Goal: Task Accomplishment & Management: Use online tool/utility

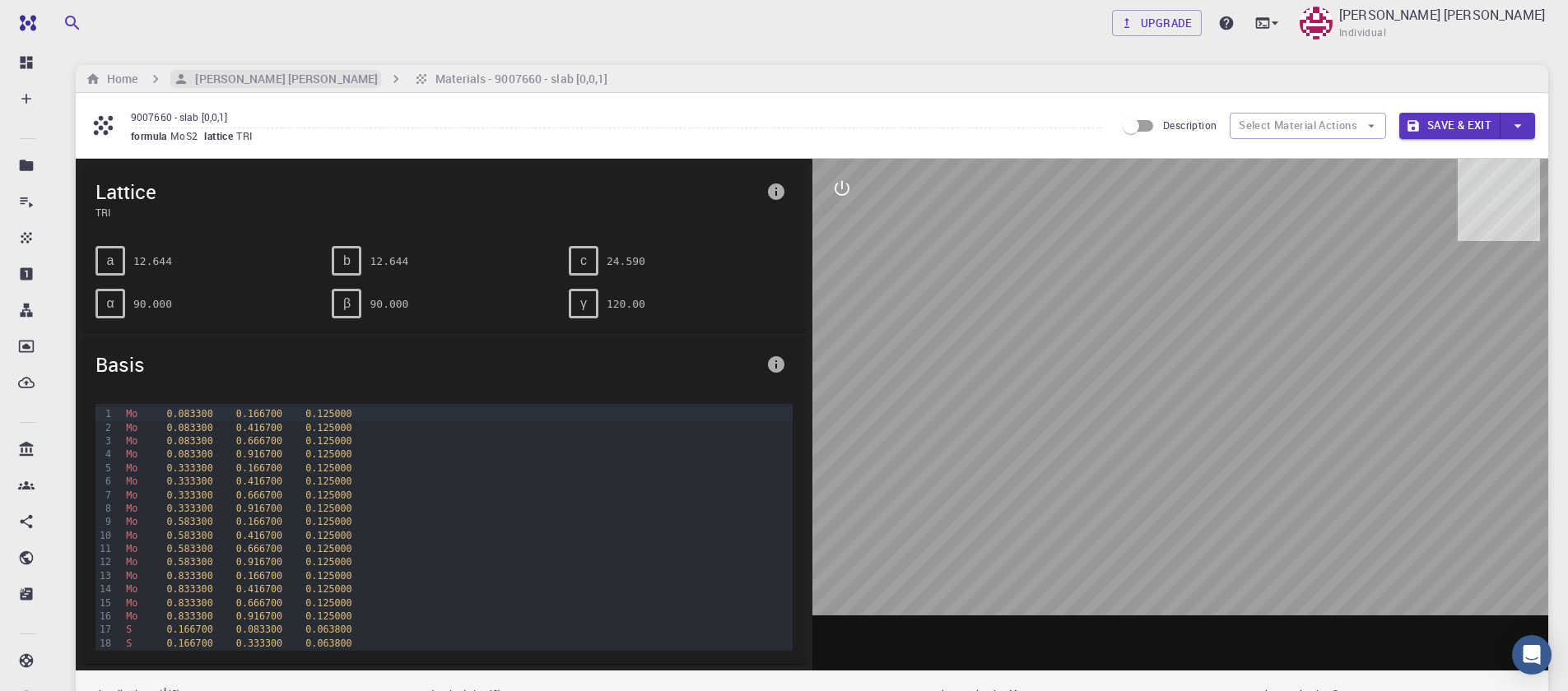
click at [243, 75] on h6 "[PERSON_NAME] [PERSON_NAME]" at bounding box center [283, 79] width 189 height 18
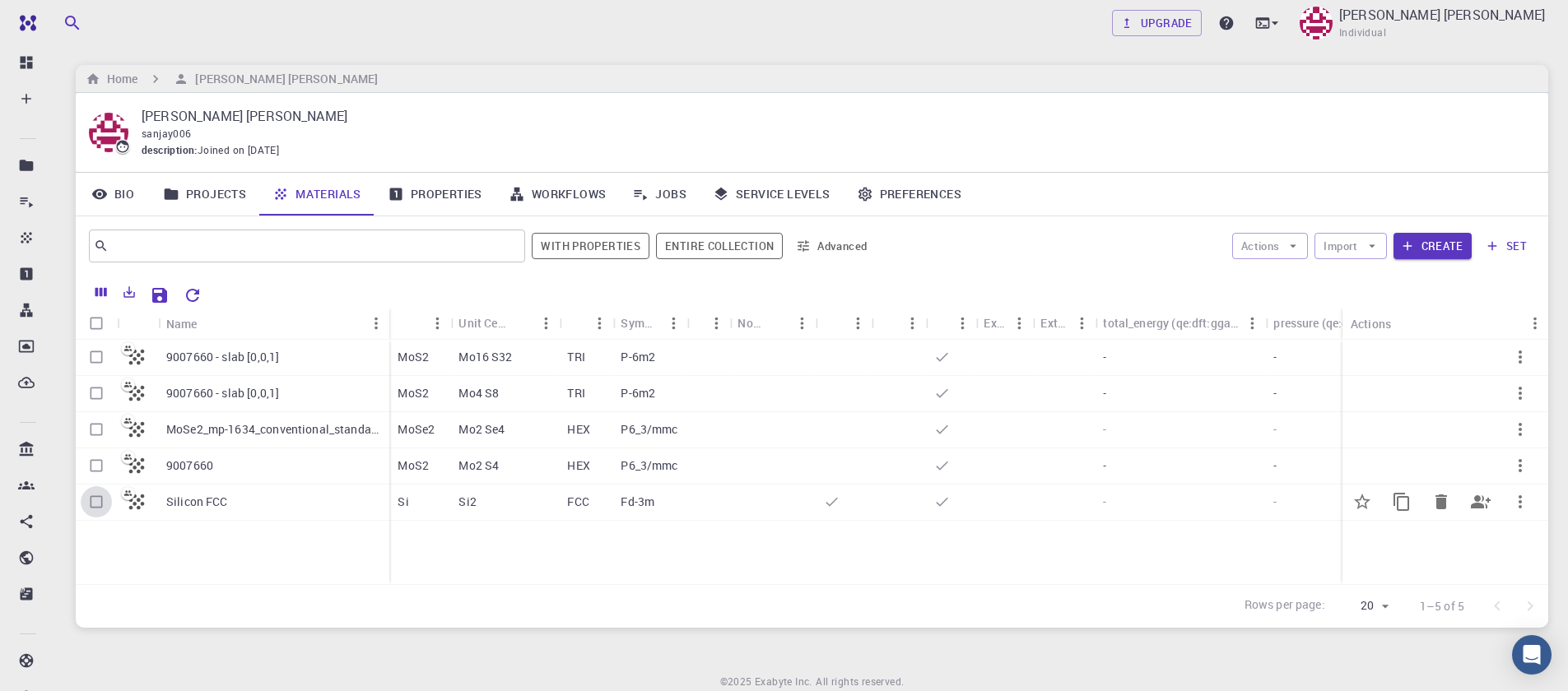
click at [93, 506] on input "Select row" at bounding box center [96, 502] width 32 height 32
checkbox input "true"
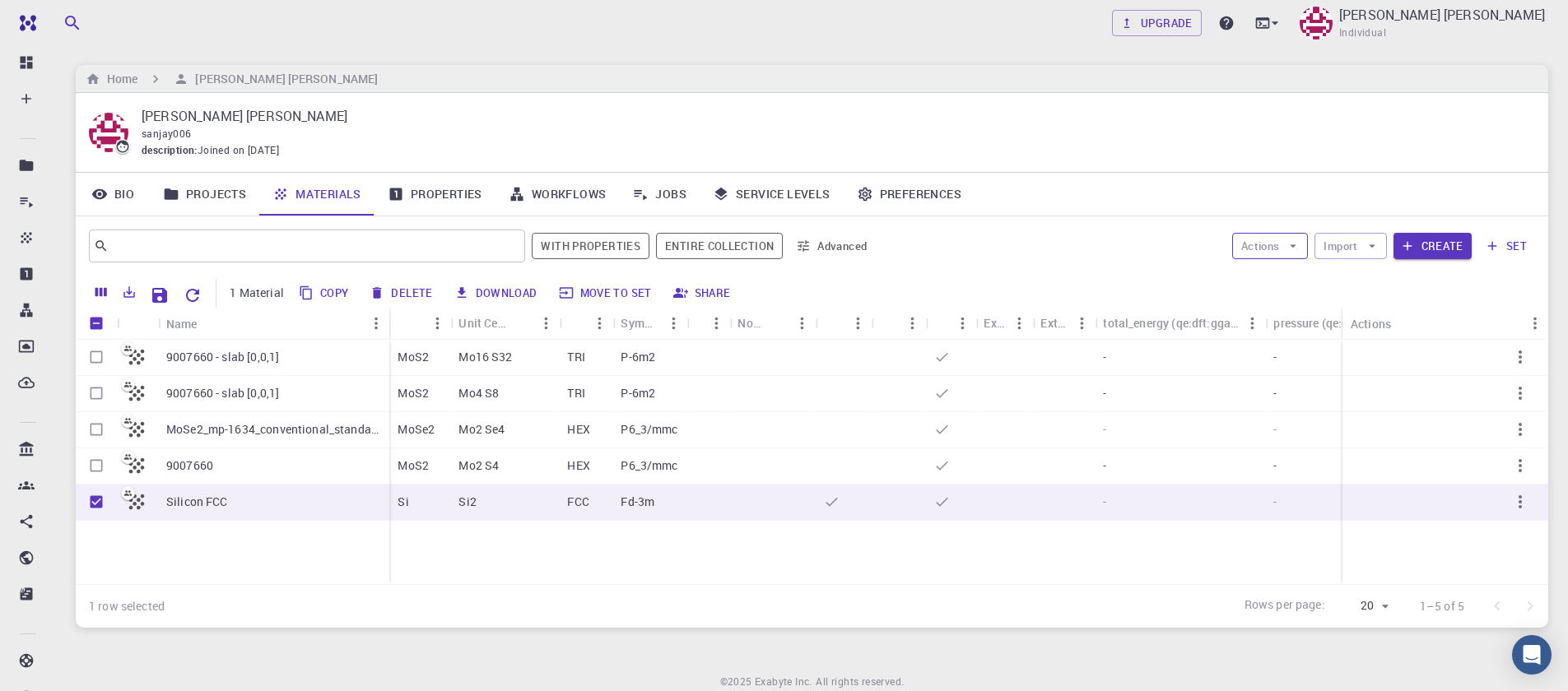
click at [1303, 247] on button "Actions" at bounding box center [1271, 245] width 77 height 26
click at [1291, 278] on span "Create Job" at bounding box center [1302, 279] width 52 height 16
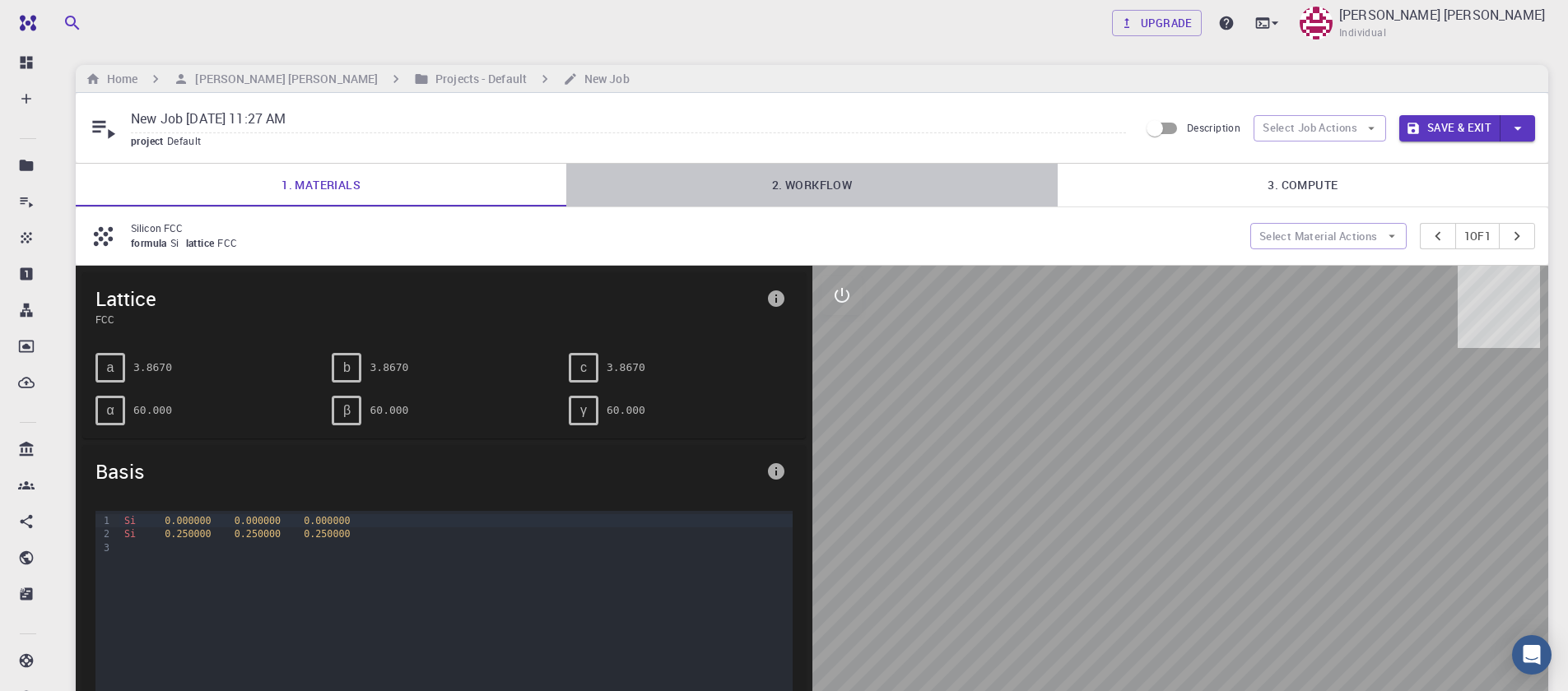
click at [820, 183] on link "2. Workflow" at bounding box center [811, 185] width 490 height 43
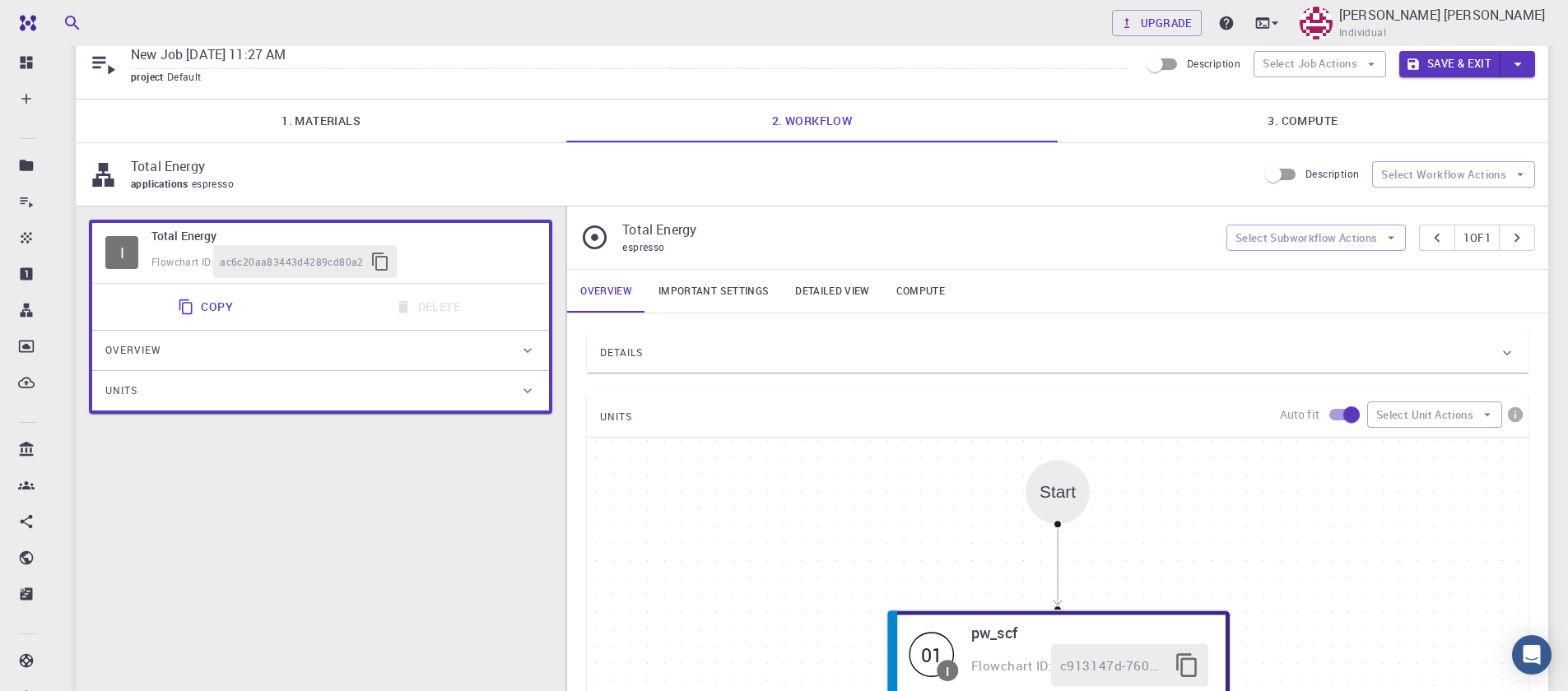
scroll to position [99, 0]
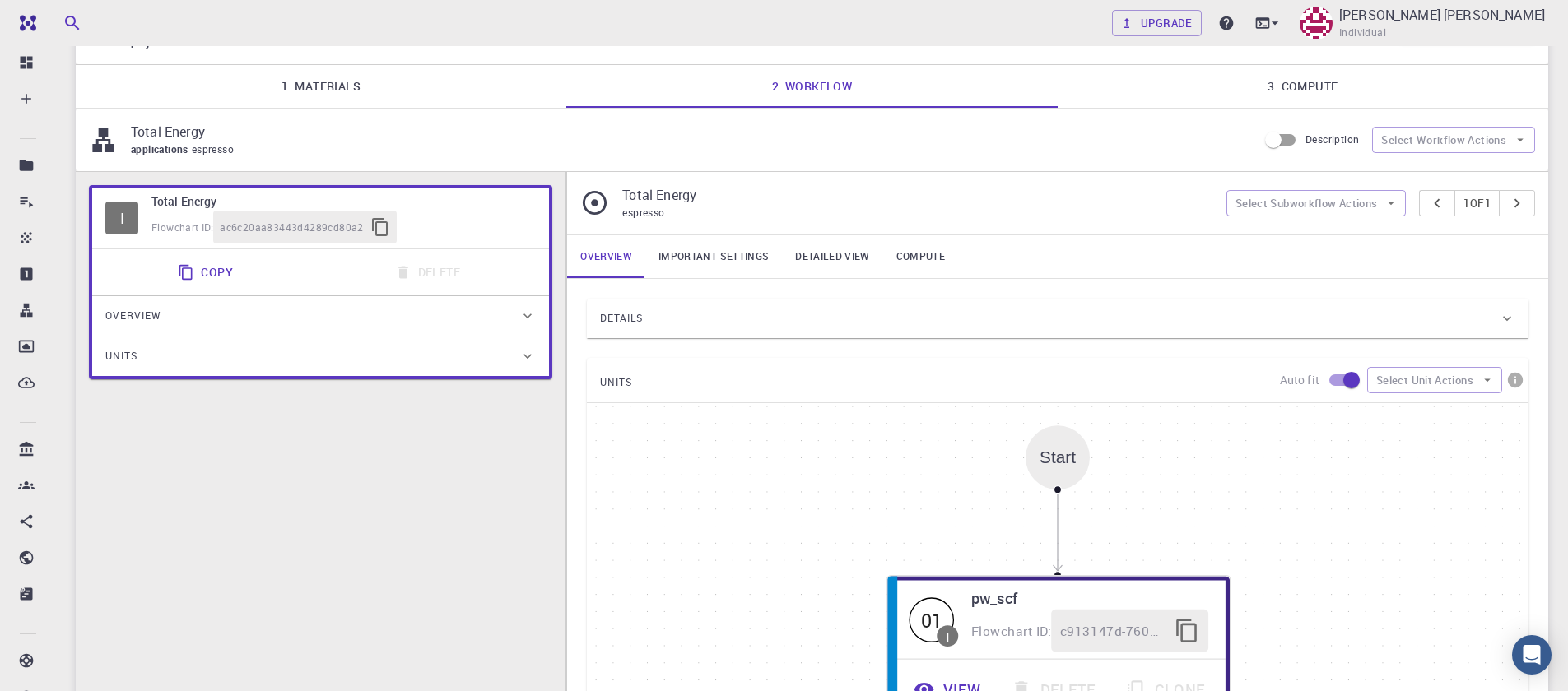
click at [660, 392] on div "UNITS Auto fit Select Unit Actions" at bounding box center [1058, 380] width 942 height 44
click at [629, 315] on span "Details" at bounding box center [621, 318] width 43 height 26
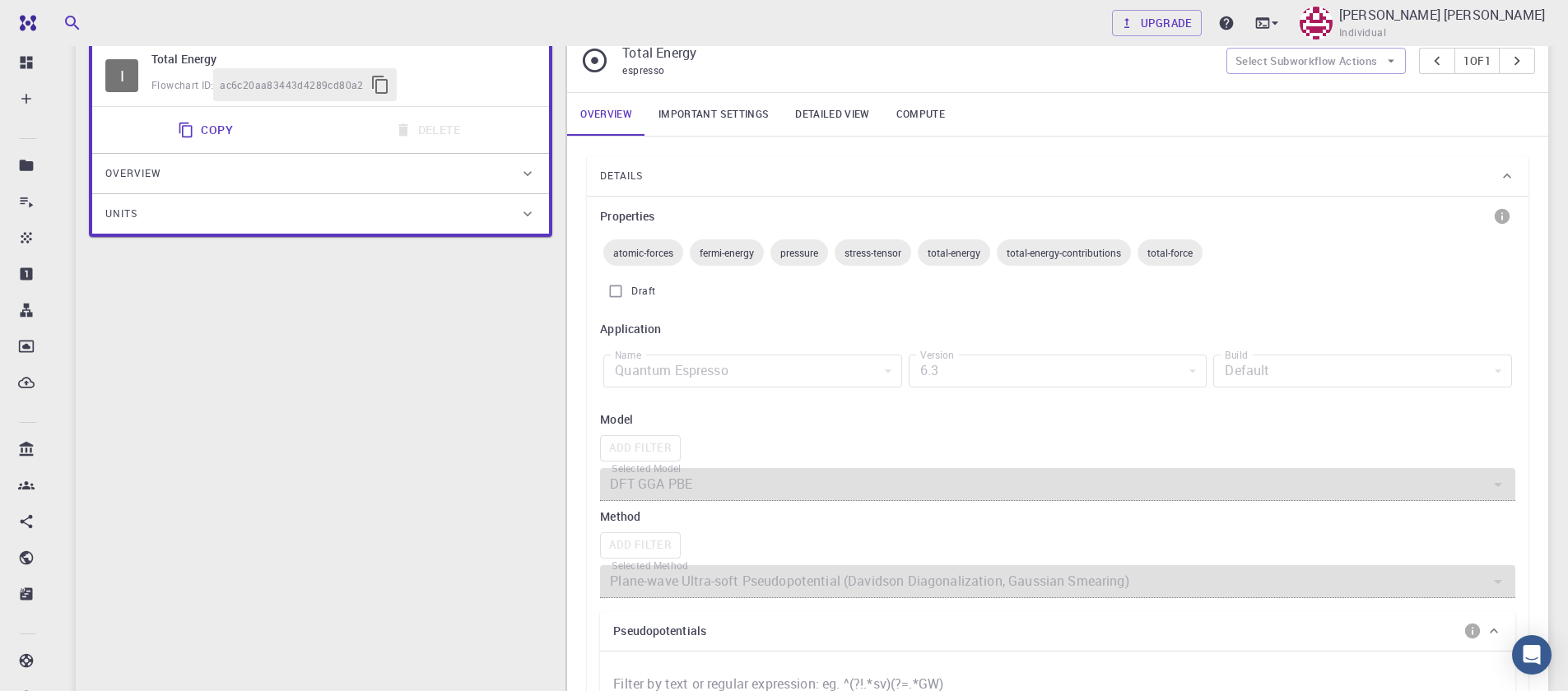
scroll to position [198, 0]
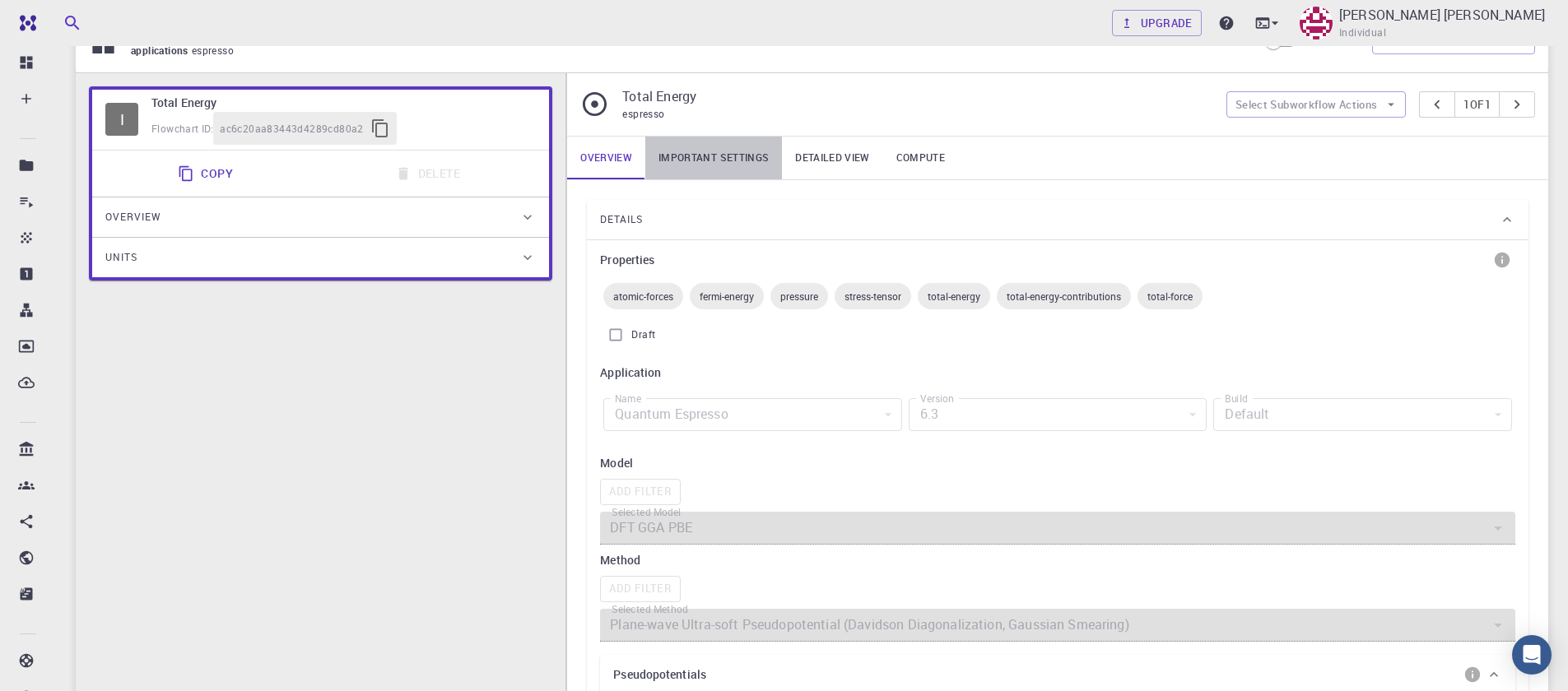
click at [727, 169] on link "Important settings" at bounding box center [713, 158] width 137 height 43
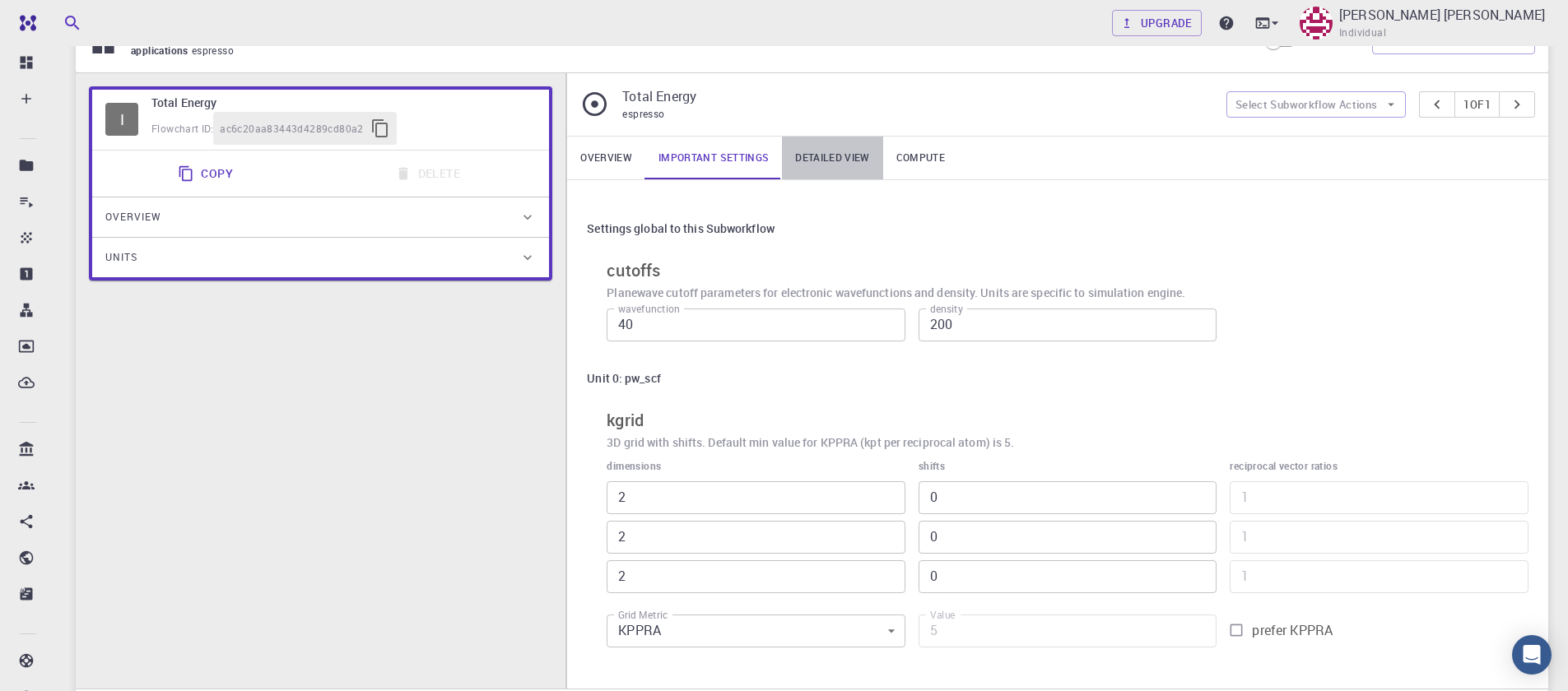
click at [829, 152] on link "Detailed view" at bounding box center [832, 158] width 100 height 43
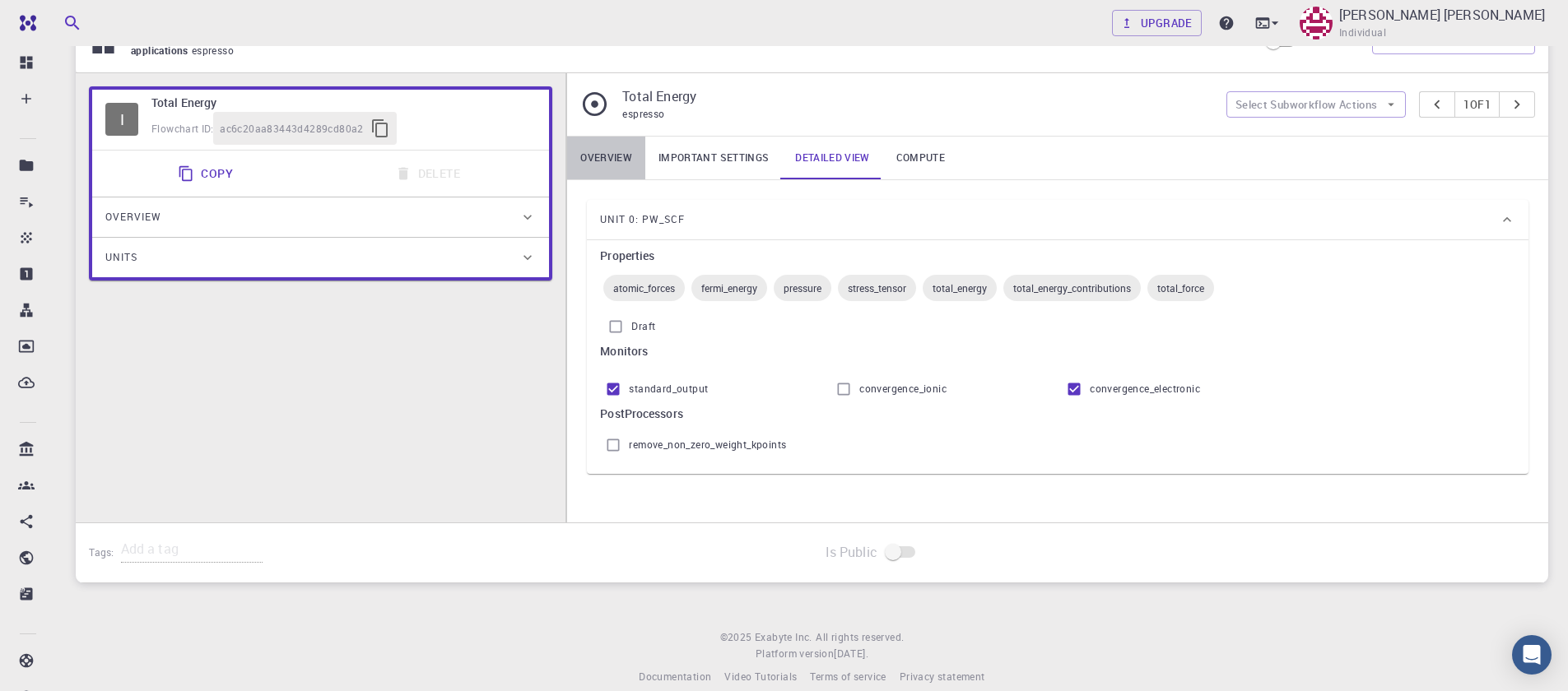
click at [621, 165] on link "Overview" at bounding box center [606, 158] width 78 height 43
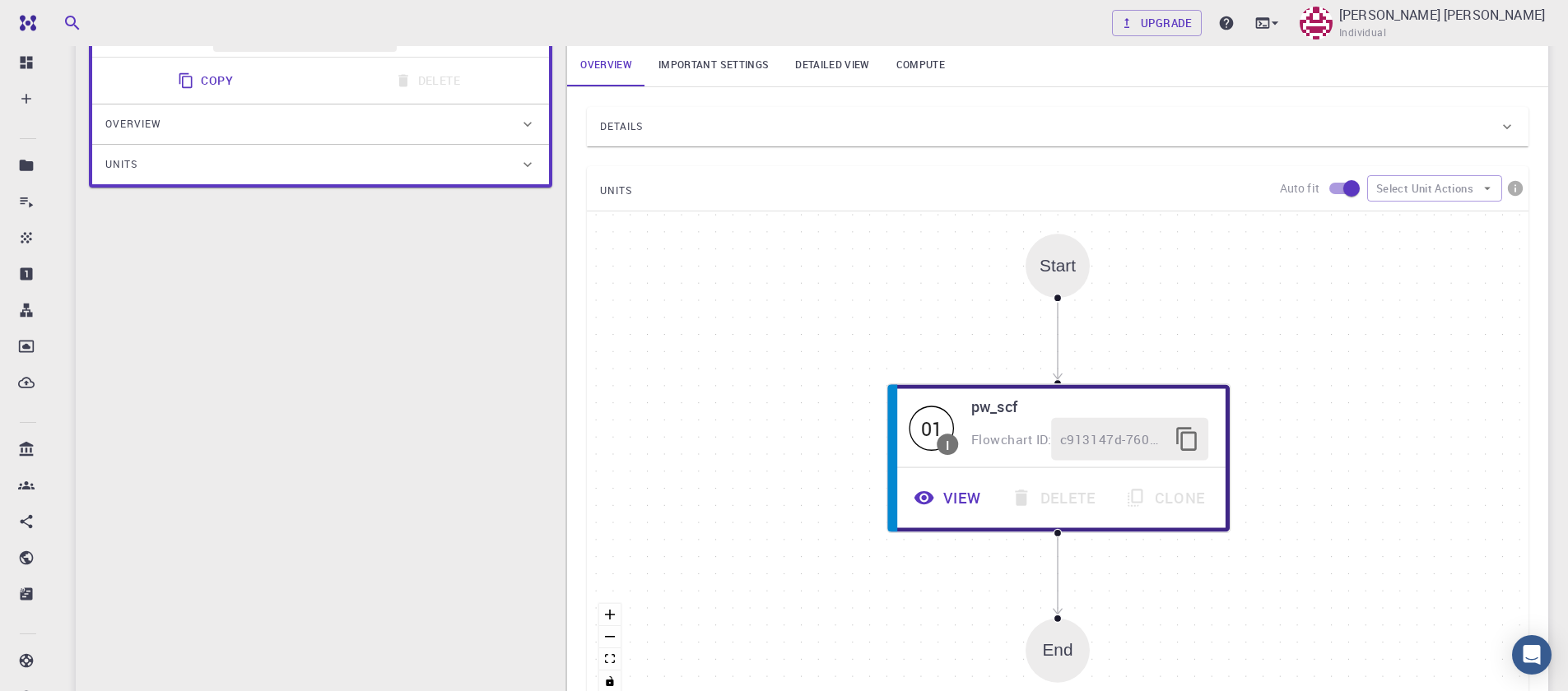
scroll to position [316, 0]
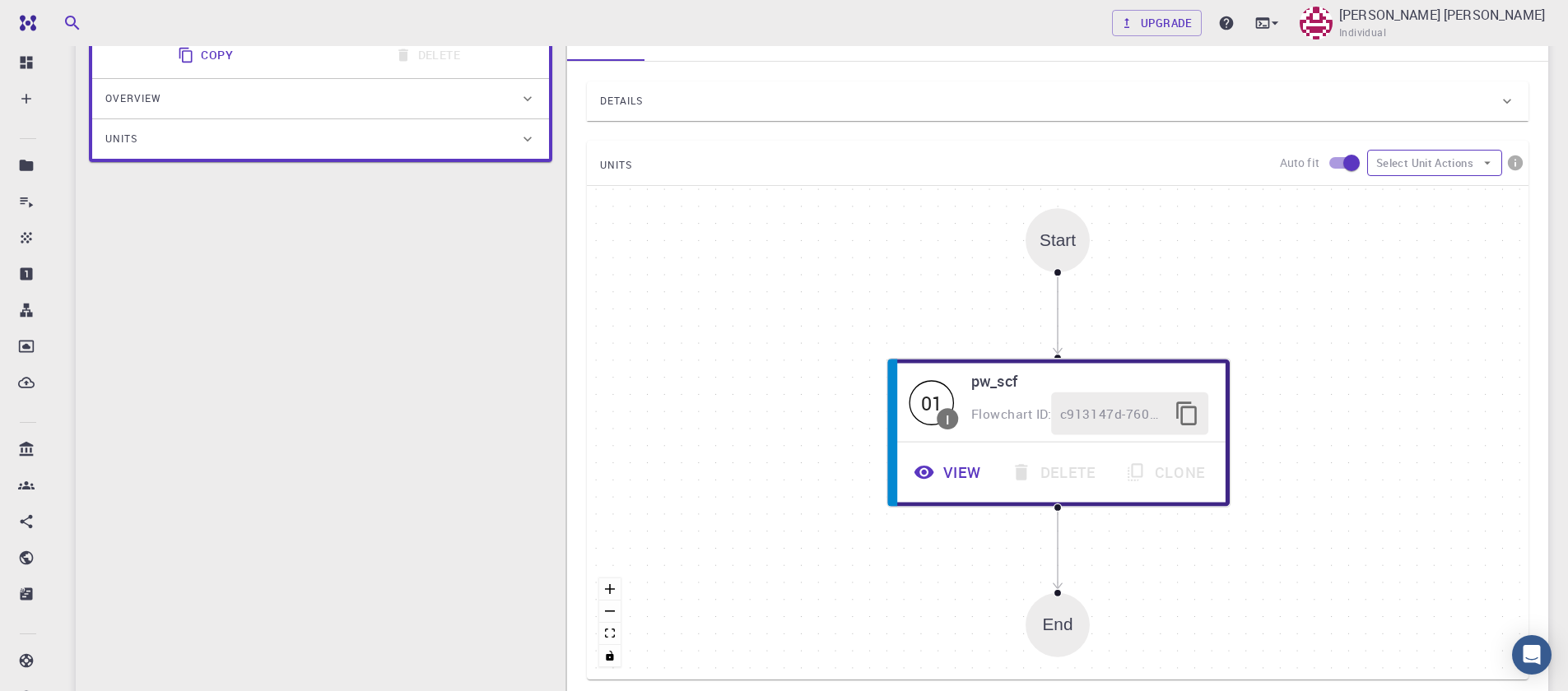
click at [1453, 163] on button "Select Unit Actions" at bounding box center [1434, 162] width 135 height 26
click at [1452, 162] on button "Select Unit Actions" at bounding box center [1434, 162] width 135 height 26
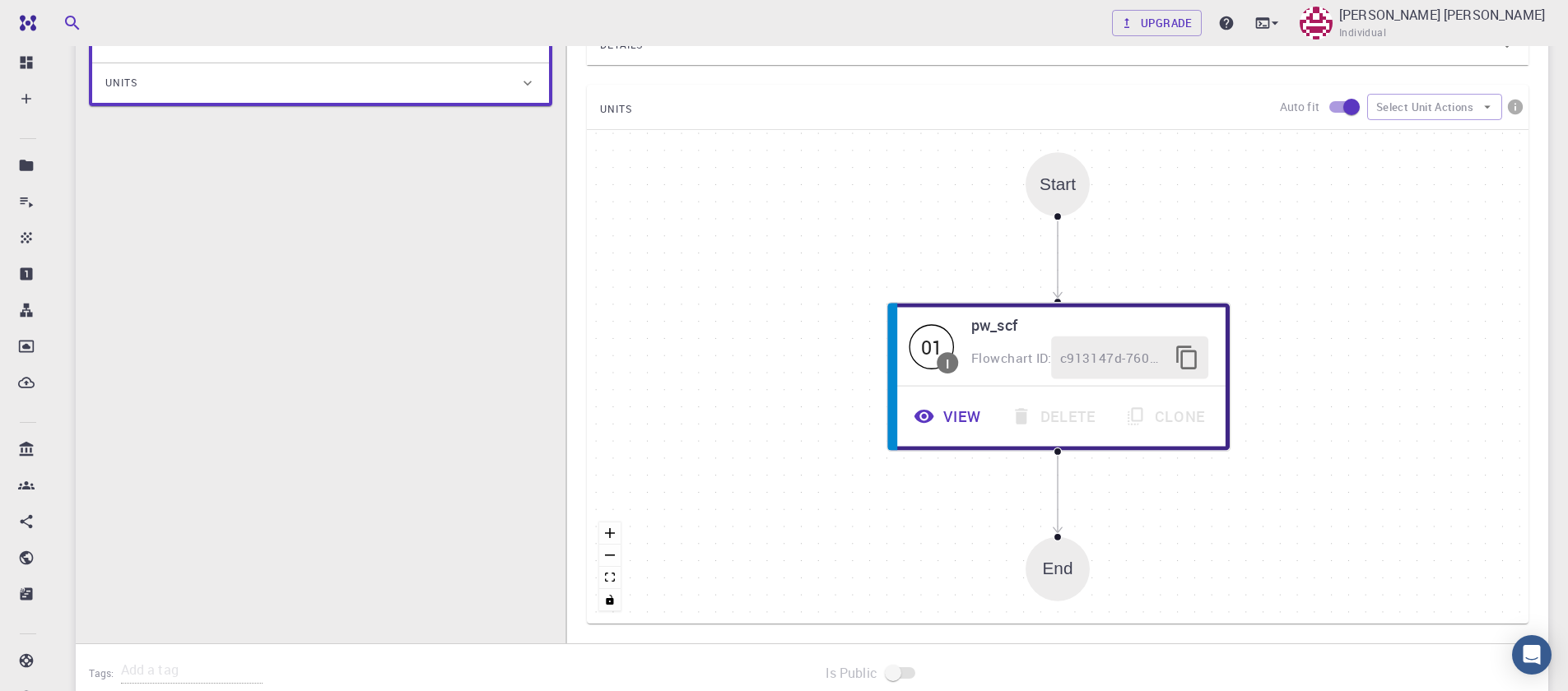
scroll to position [513, 0]
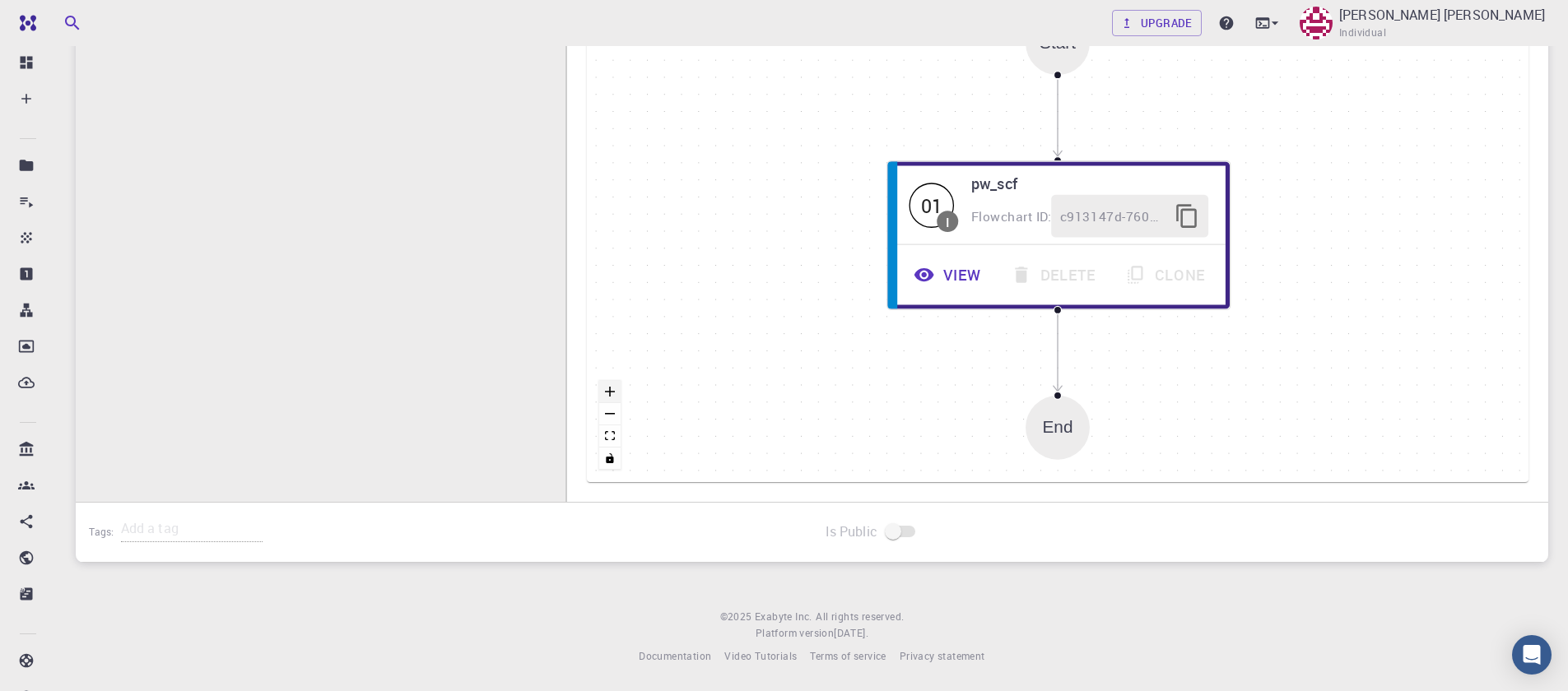
click at [609, 395] on icon "zoom in" at bounding box center [610, 391] width 10 height 10
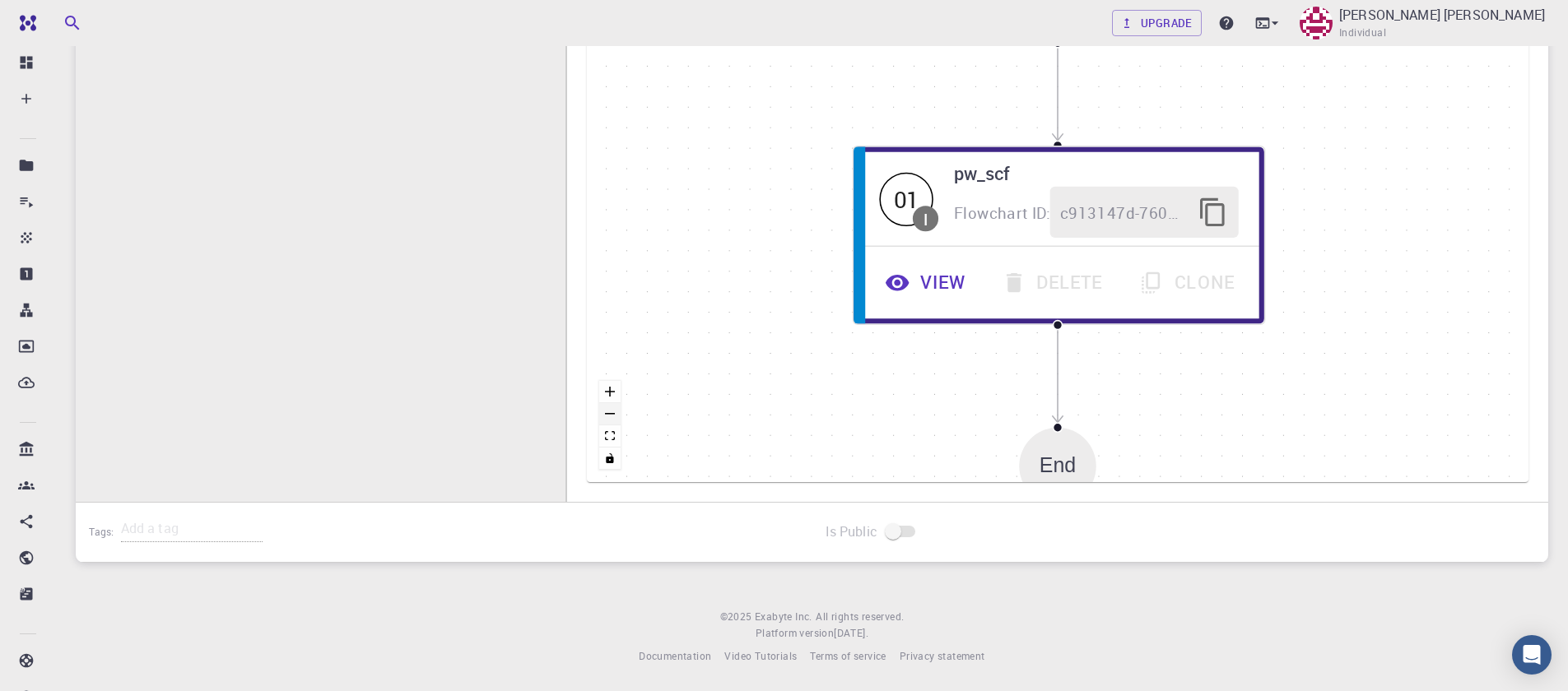
click at [609, 418] on button "zoom out" at bounding box center [610, 414] width 21 height 22
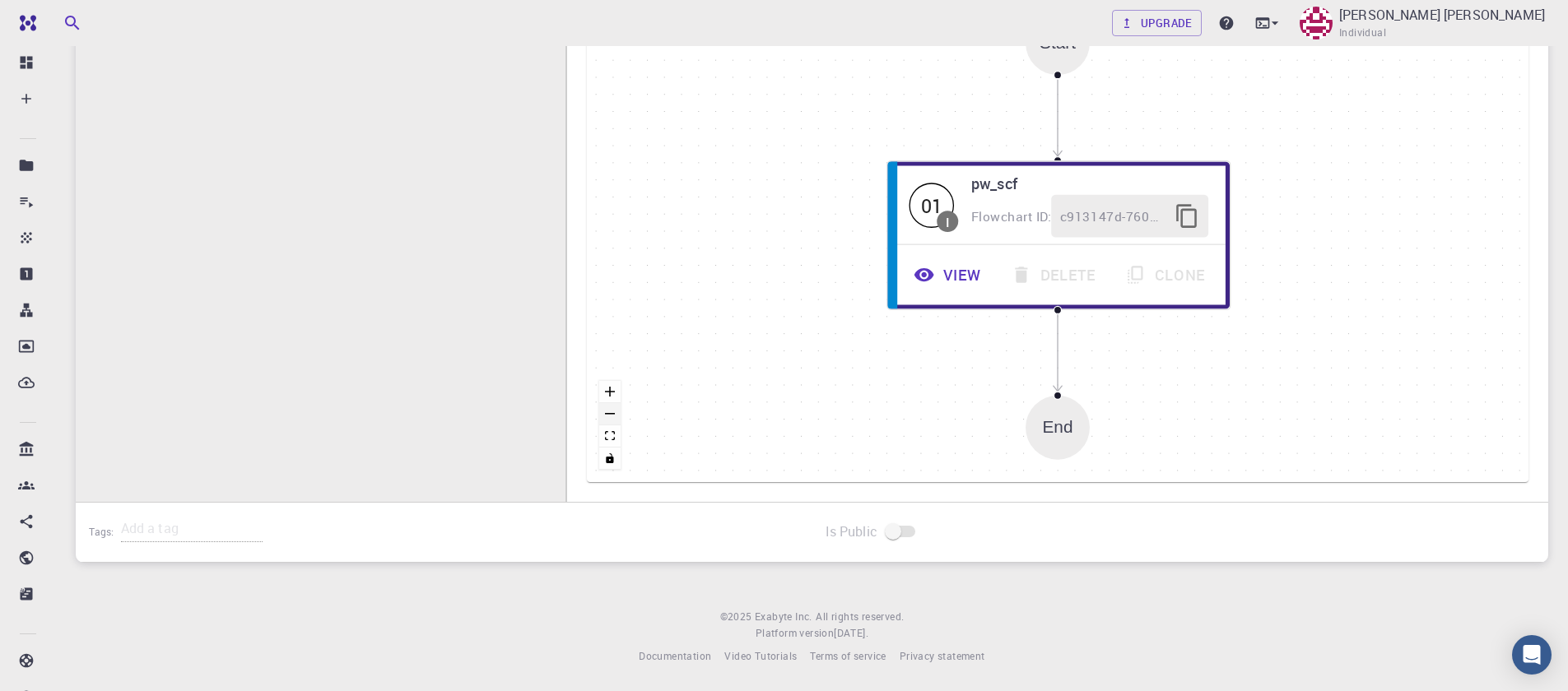
click at [609, 418] on button "zoom out" at bounding box center [610, 414] width 21 height 22
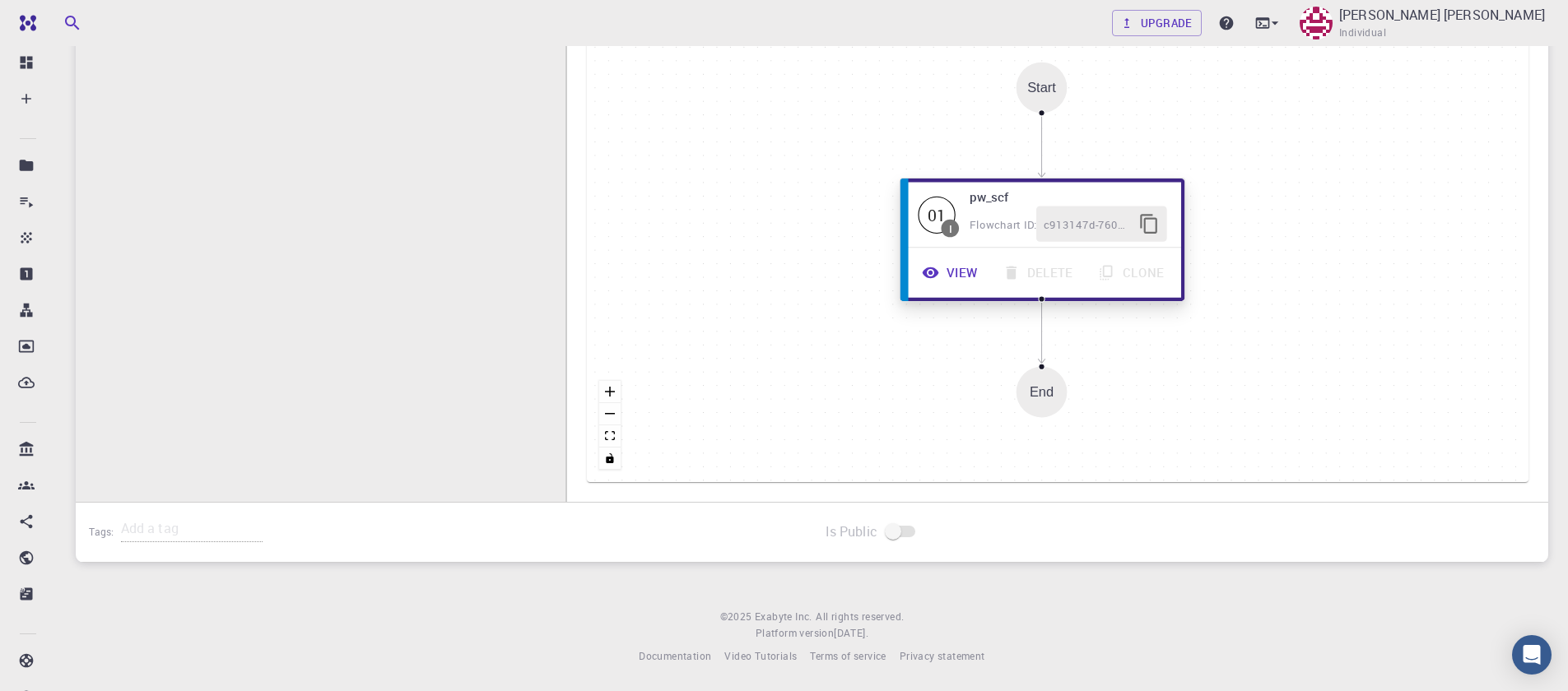
click at [942, 275] on button "View" at bounding box center [952, 272] width 81 height 36
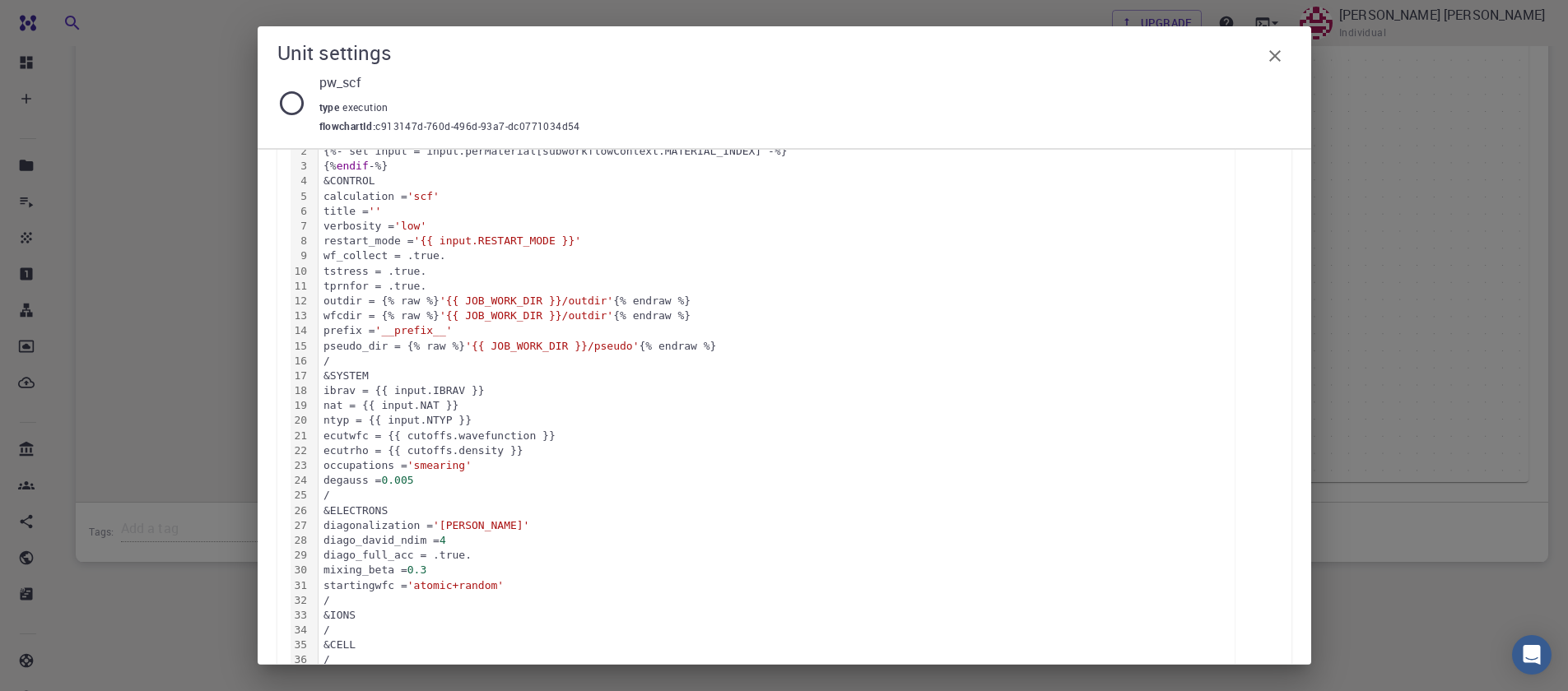
scroll to position [0, 0]
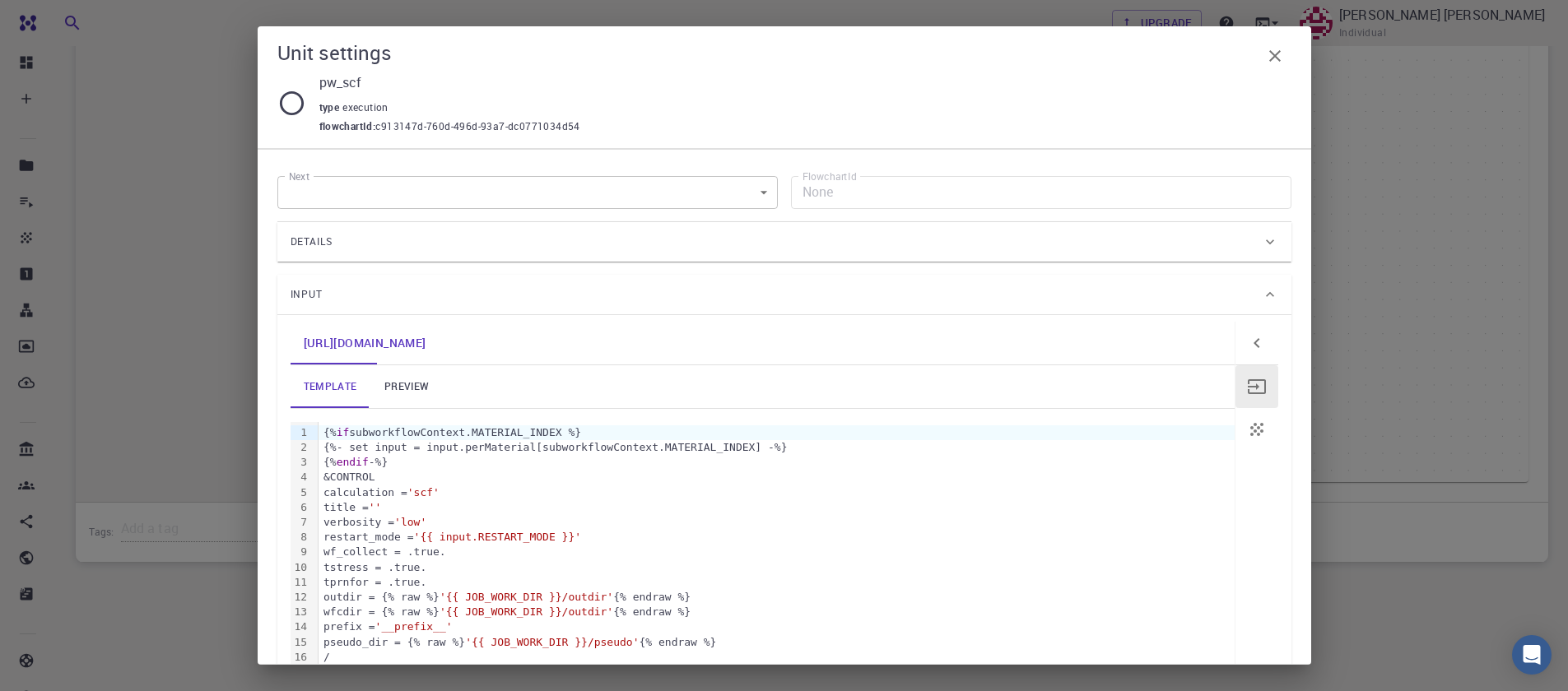
click at [416, 386] on link "preview" at bounding box center [406, 386] width 74 height 43
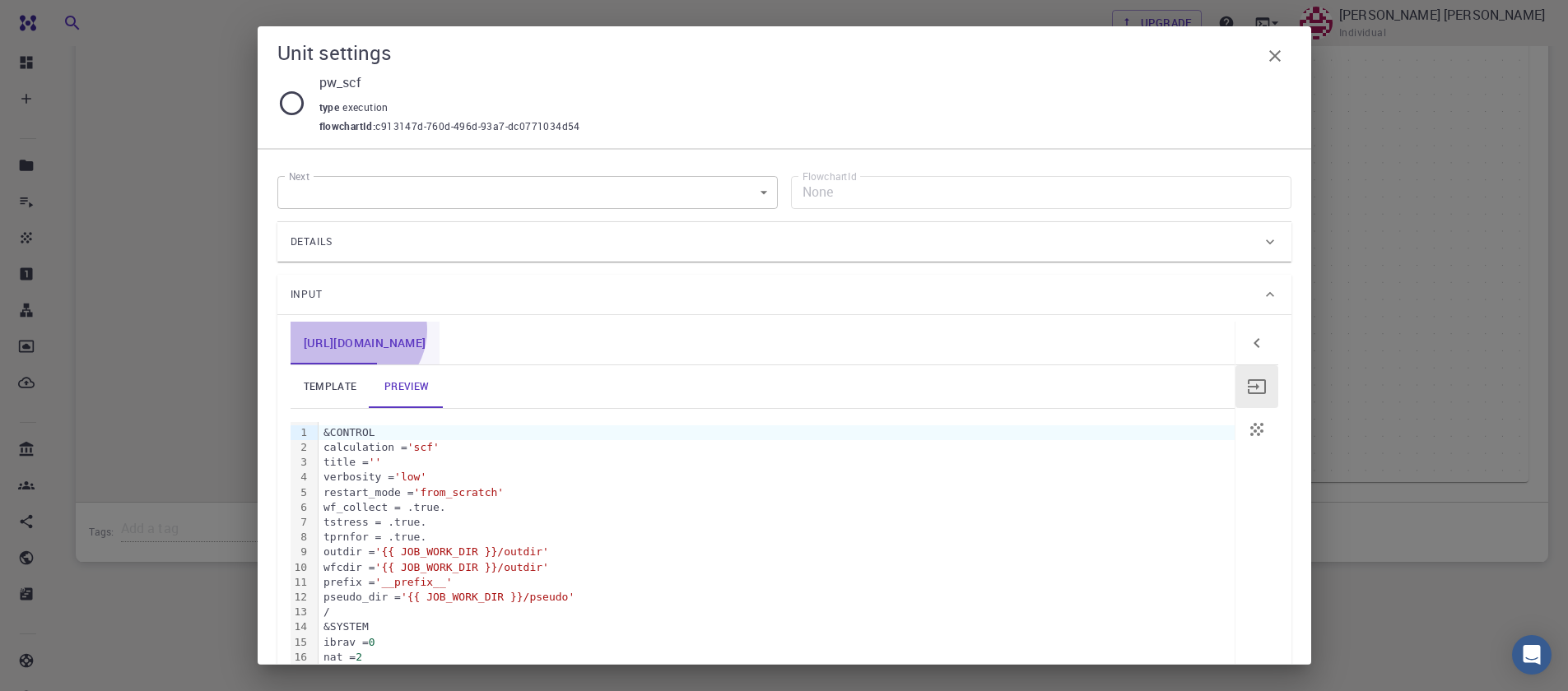
click at [353, 330] on link "[URL][DOMAIN_NAME]" at bounding box center [364, 343] width 149 height 43
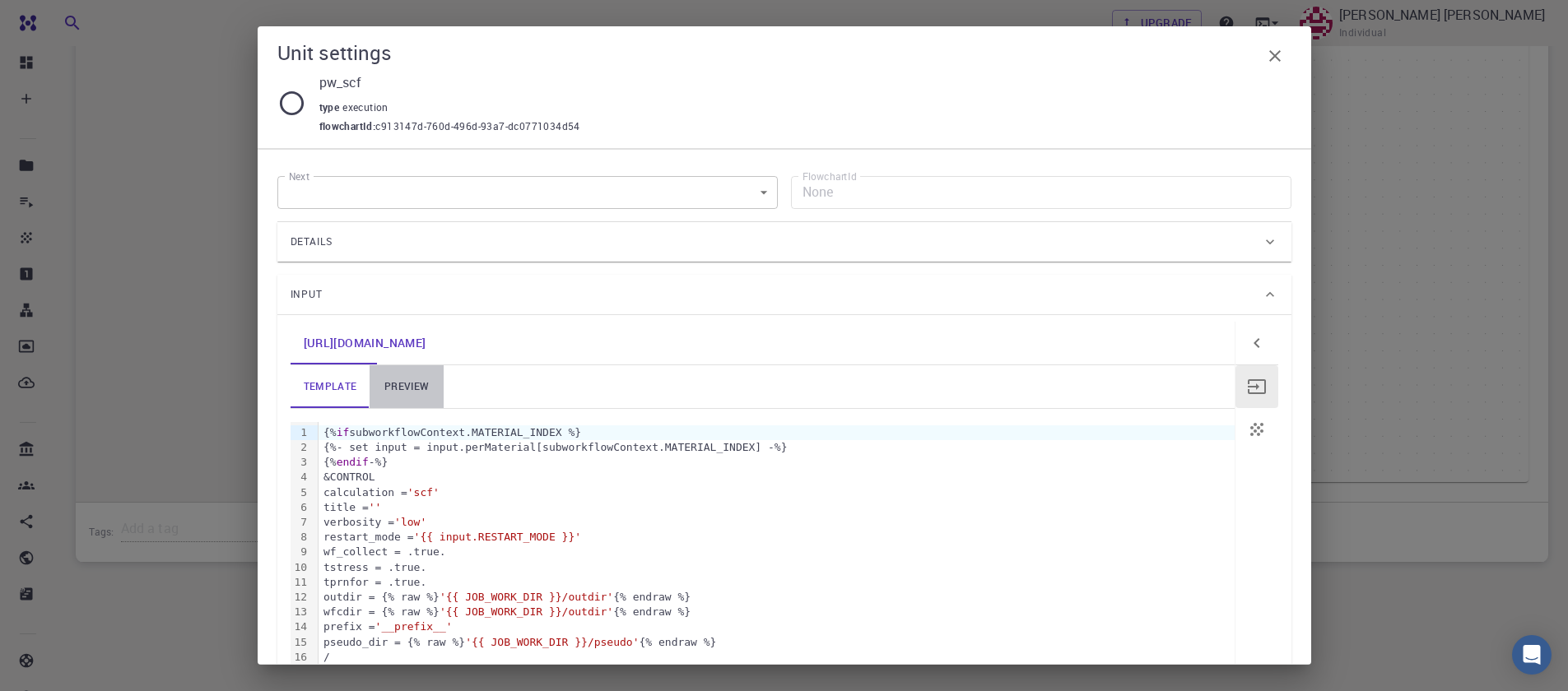
click at [407, 388] on link "preview" at bounding box center [406, 386] width 74 height 43
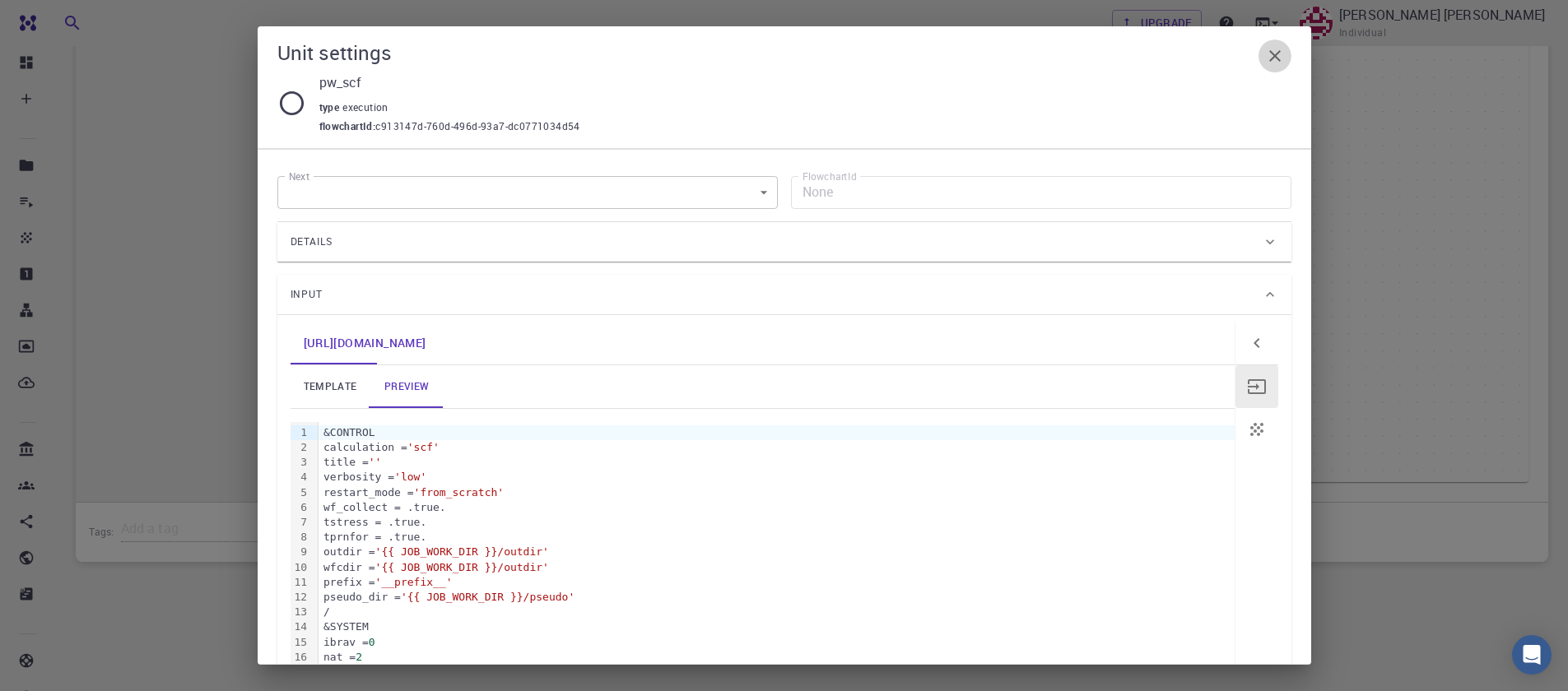
click at [1275, 51] on icon "button" at bounding box center [1275, 56] width 20 height 20
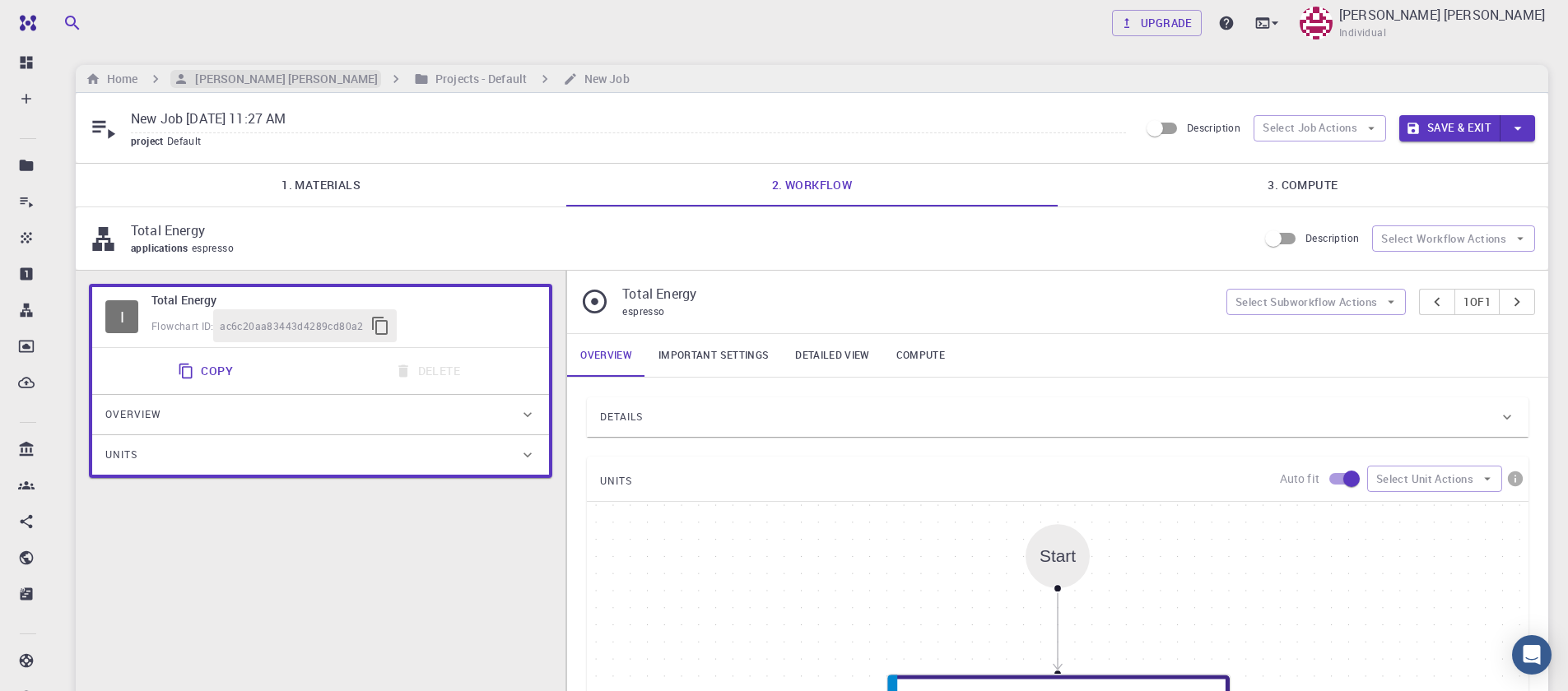
click at [219, 86] on h6 "[PERSON_NAME] [PERSON_NAME]" at bounding box center [283, 79] width 189 height 18
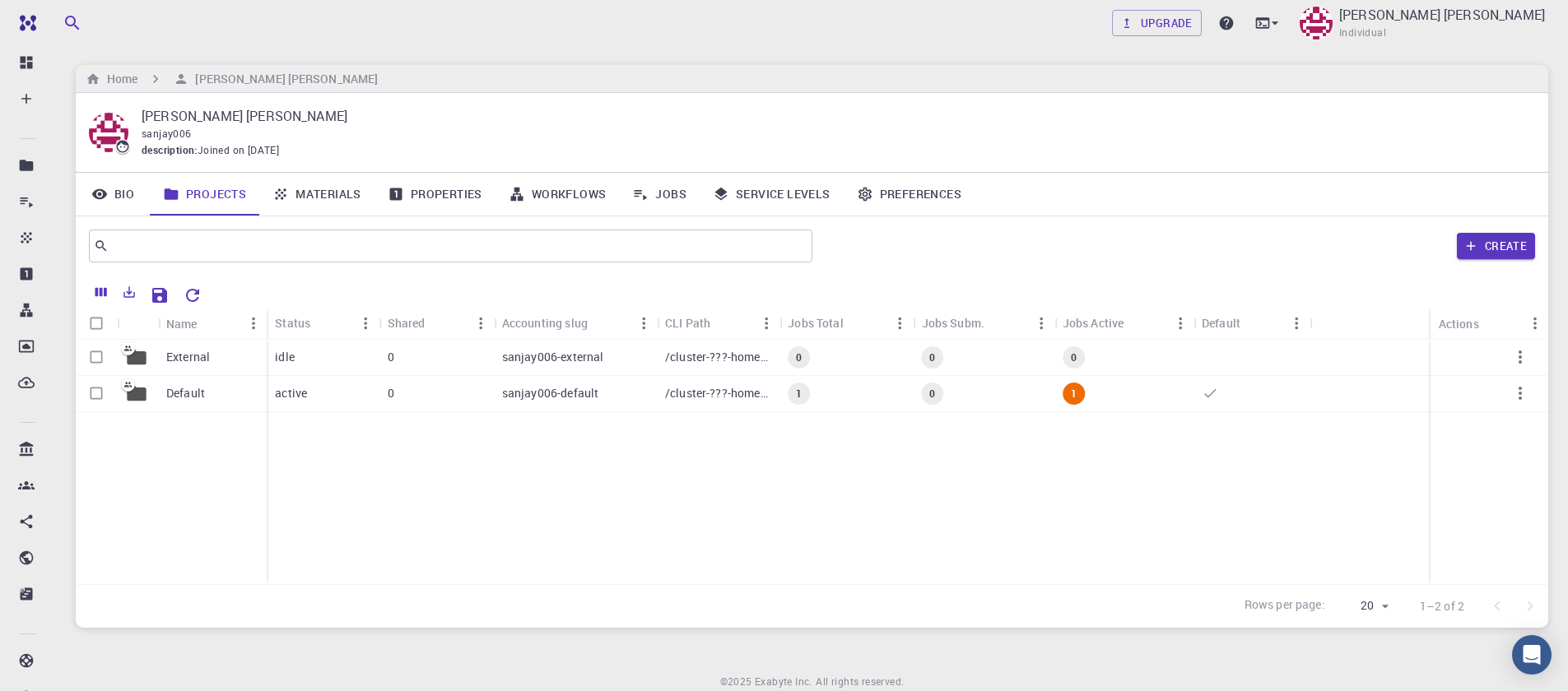
click at [215, 197] on link "Projects" at bounding box center [205, 194] width 110 height 43
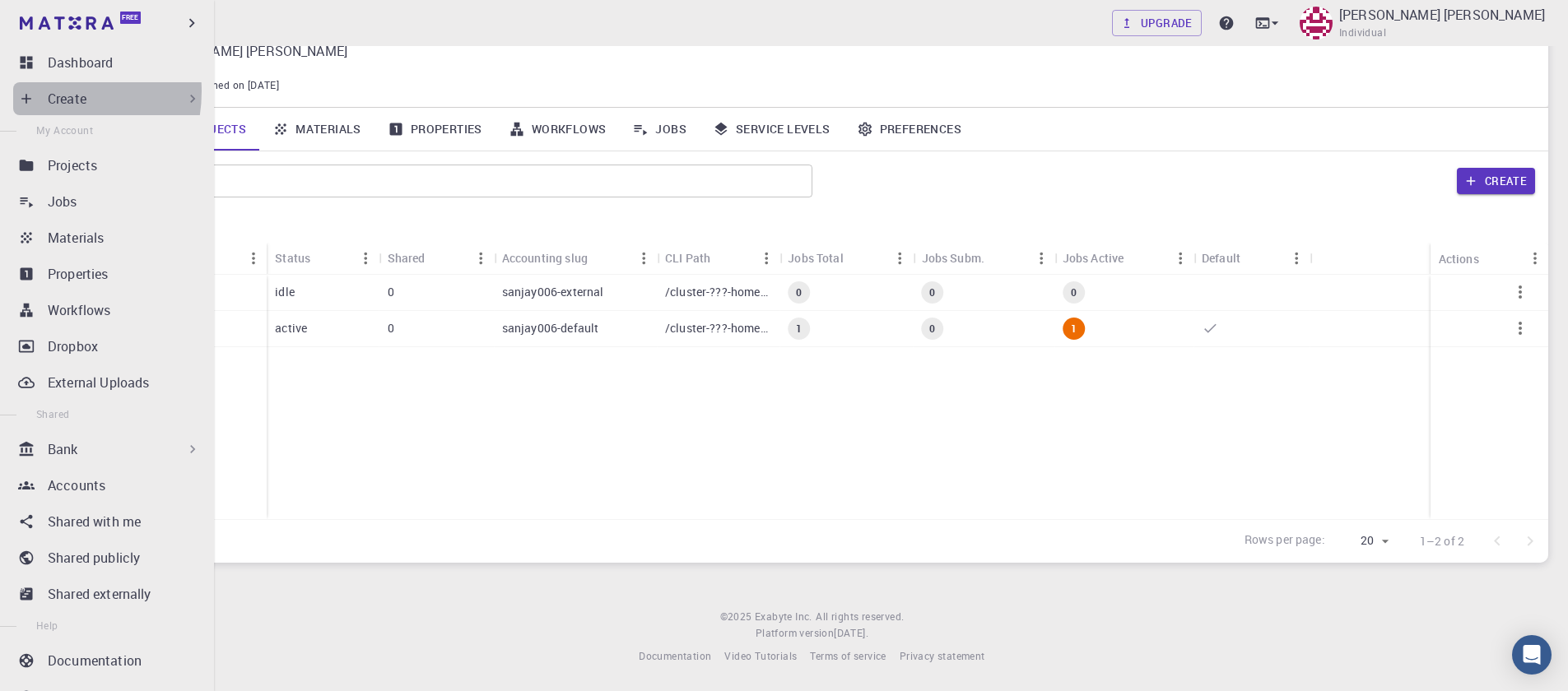
click at [42, 91] on div "Create" at bounding box center [111, 99] width 194 height 33
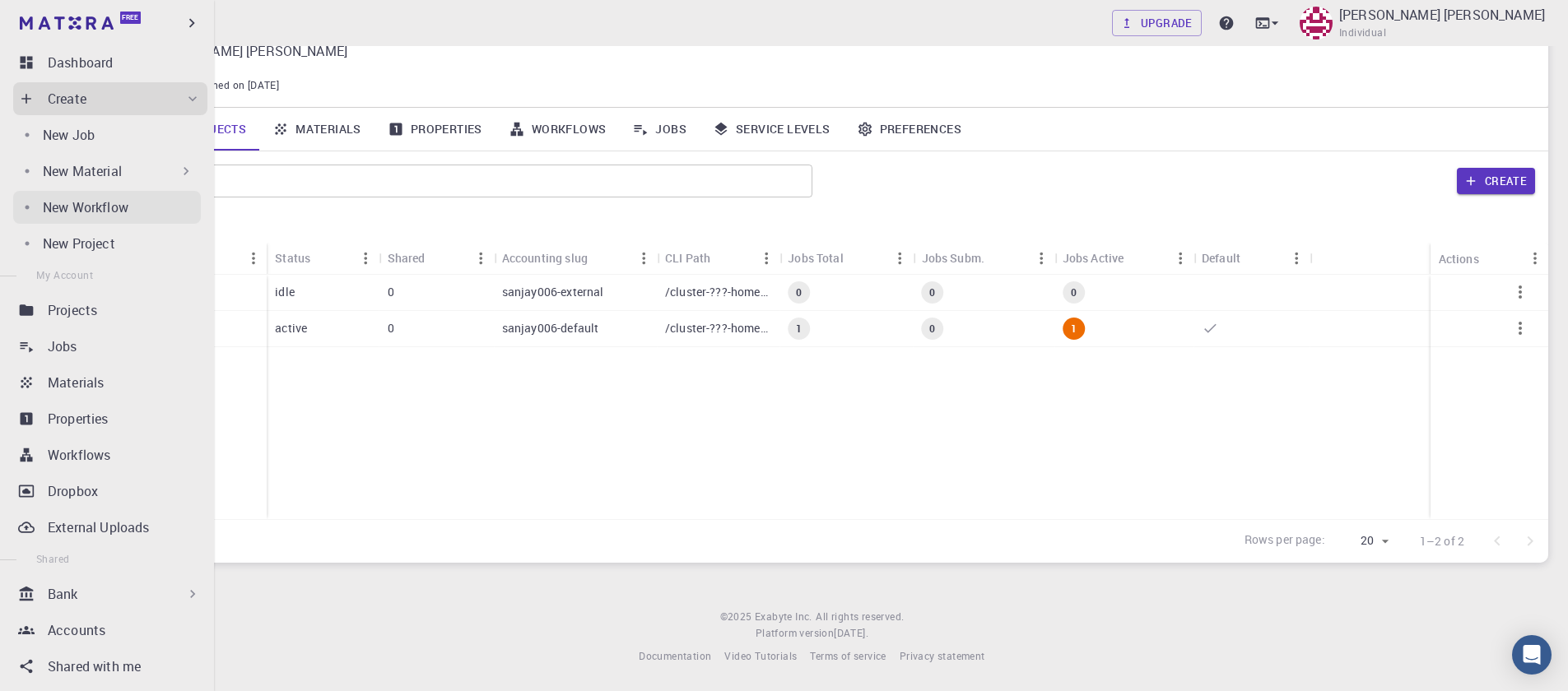
click at [83, 209] on p "New Workflow" at bounding box center [86, 208] width 86 height 20
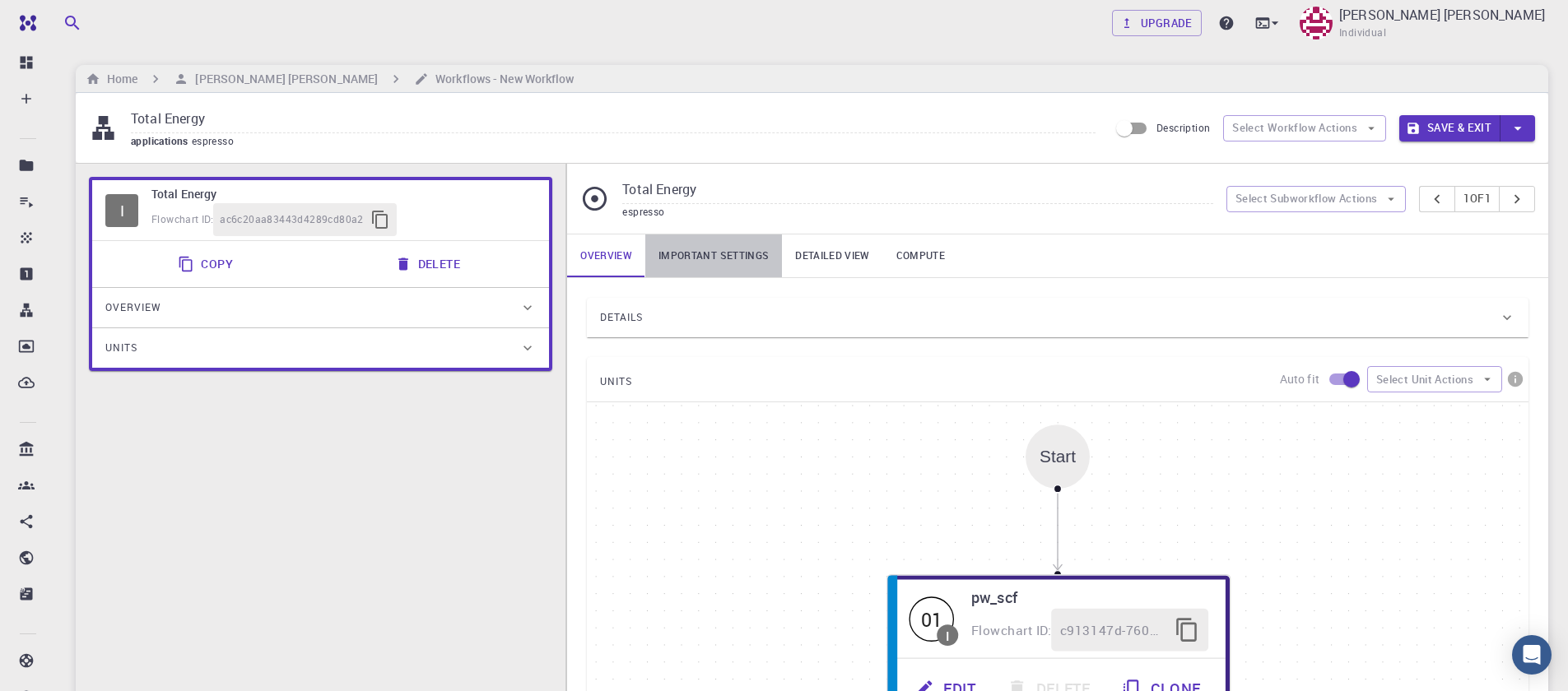
click at [705, 255] on link "Important settings" at bounding box center [713, 256] width 137 height 43
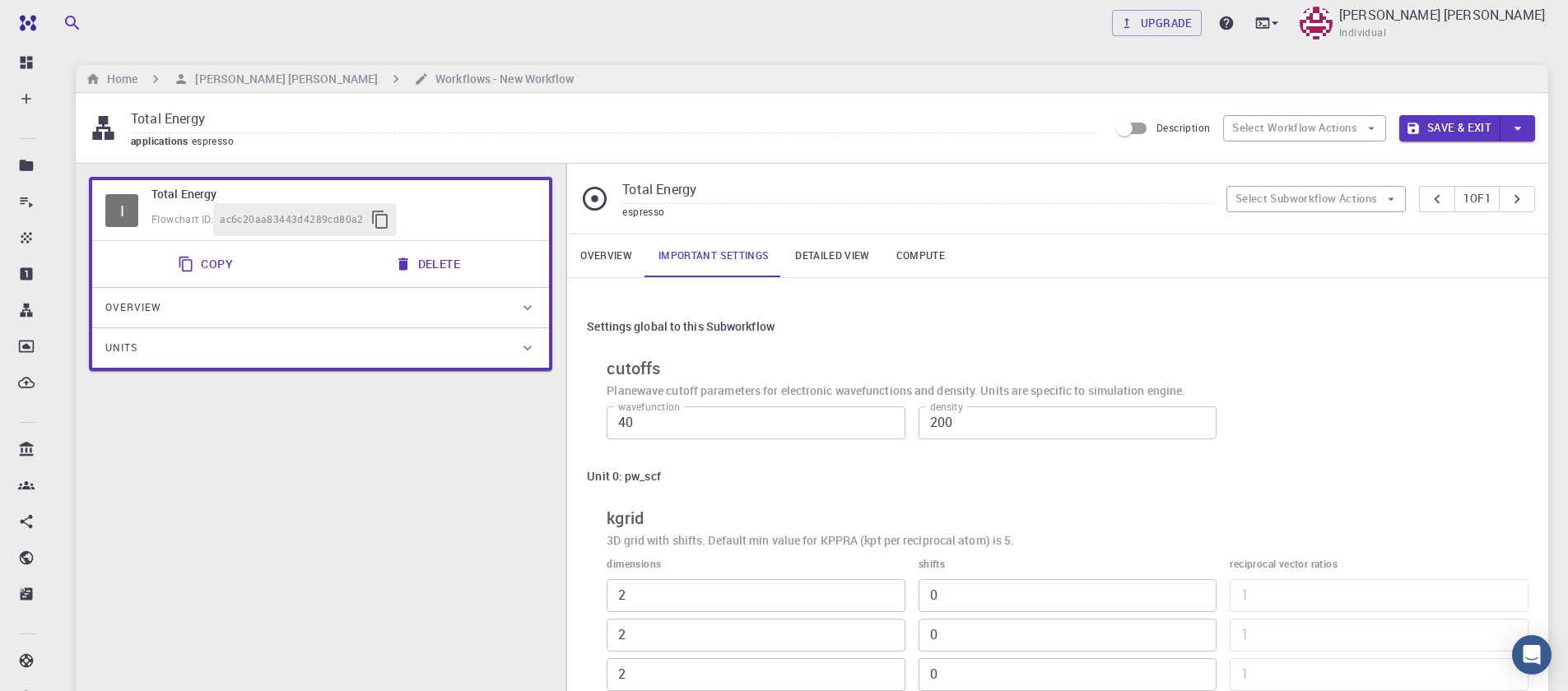
click at [621, 257] on link "Overview" at bounding box center [606, 256] width 78 height 43
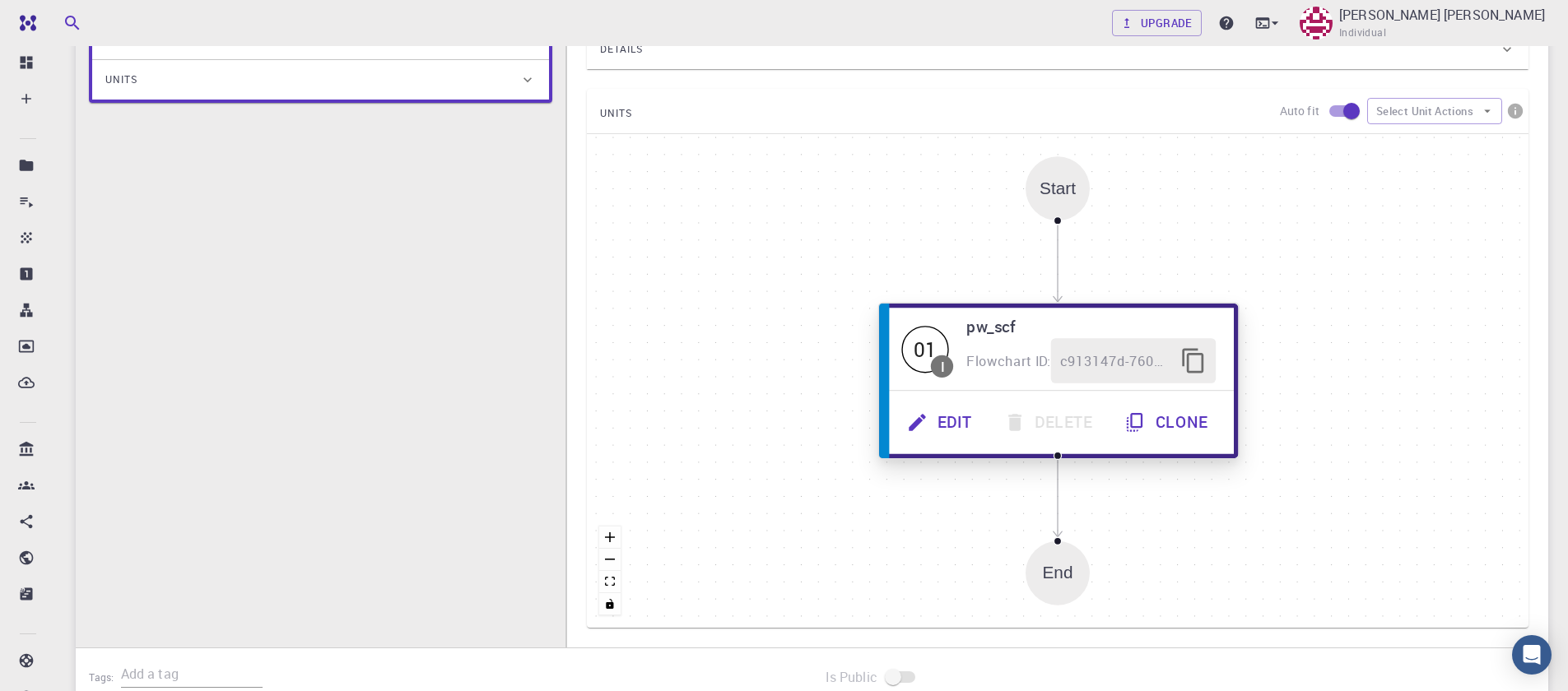
scroll to position [296, 0]
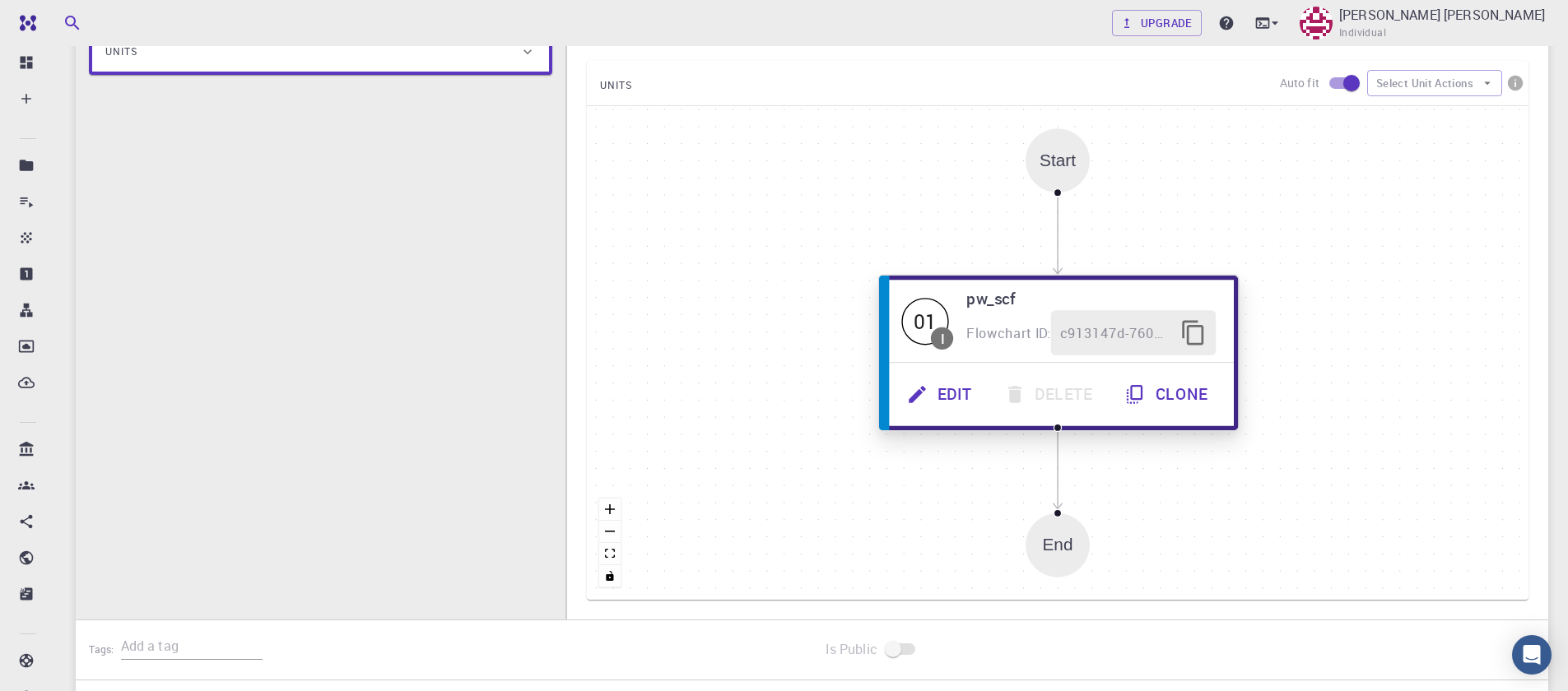
click at [948, 400] on button "Edit" at bounding box center [941, 394] width 97 height 45
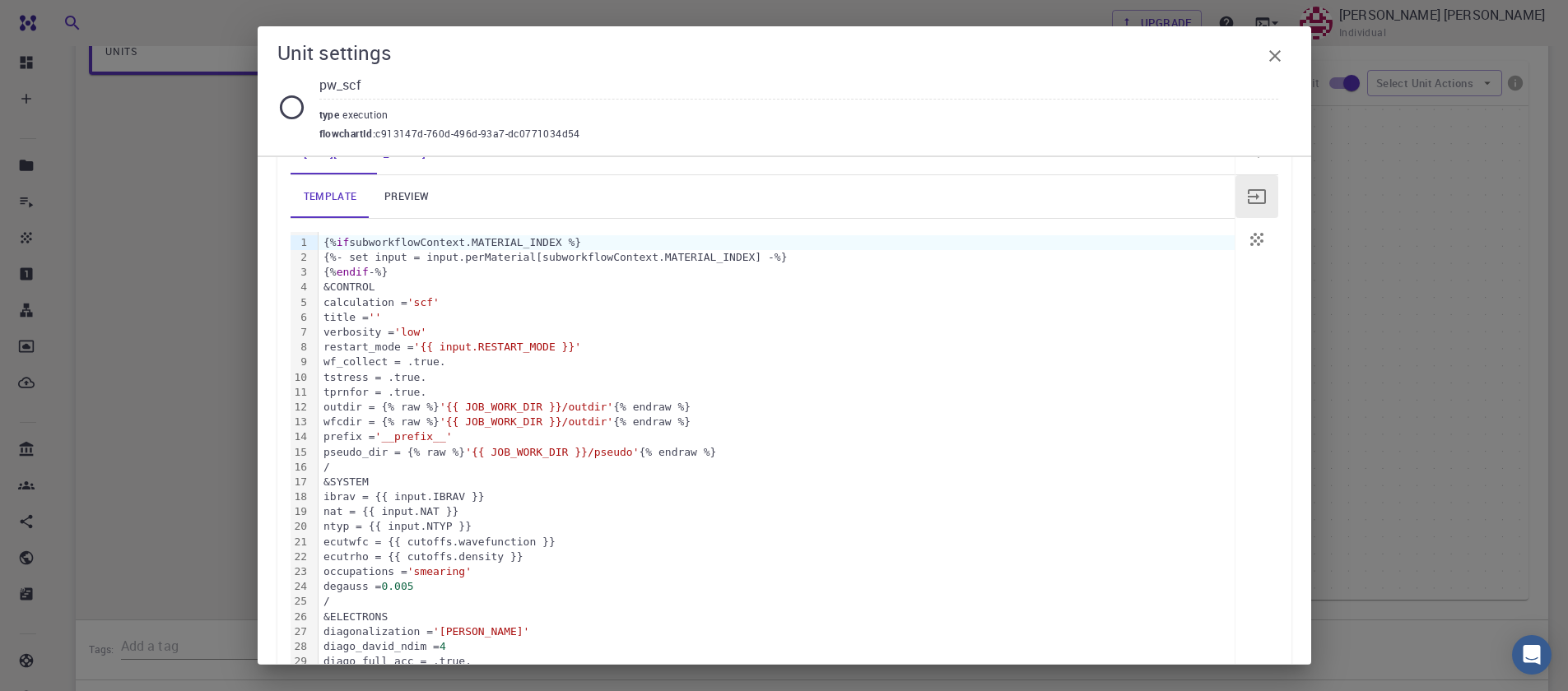
scroll to position [0, 0]
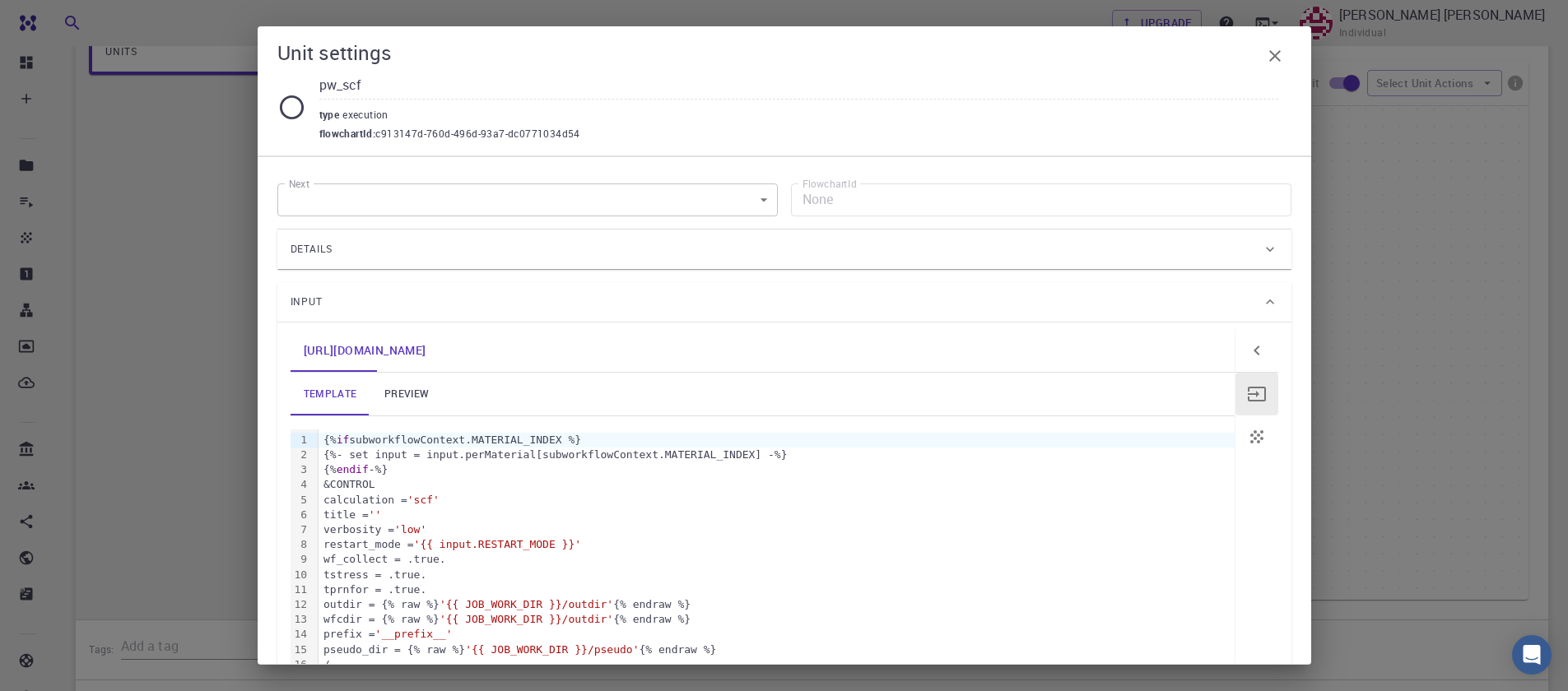
click at [516, 256] on div "Details" at bounding box center [776, 249] width 971 height 26
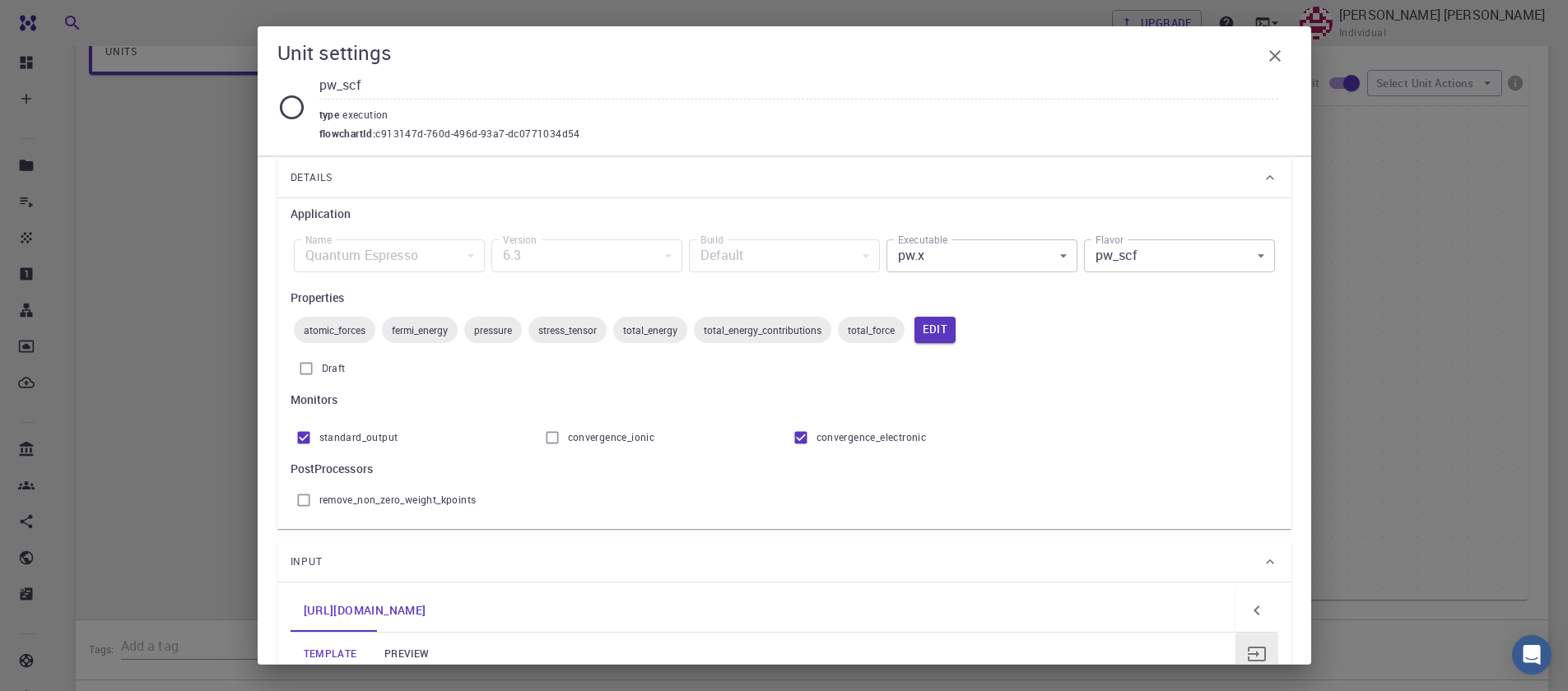
scroll to position [99, 0]
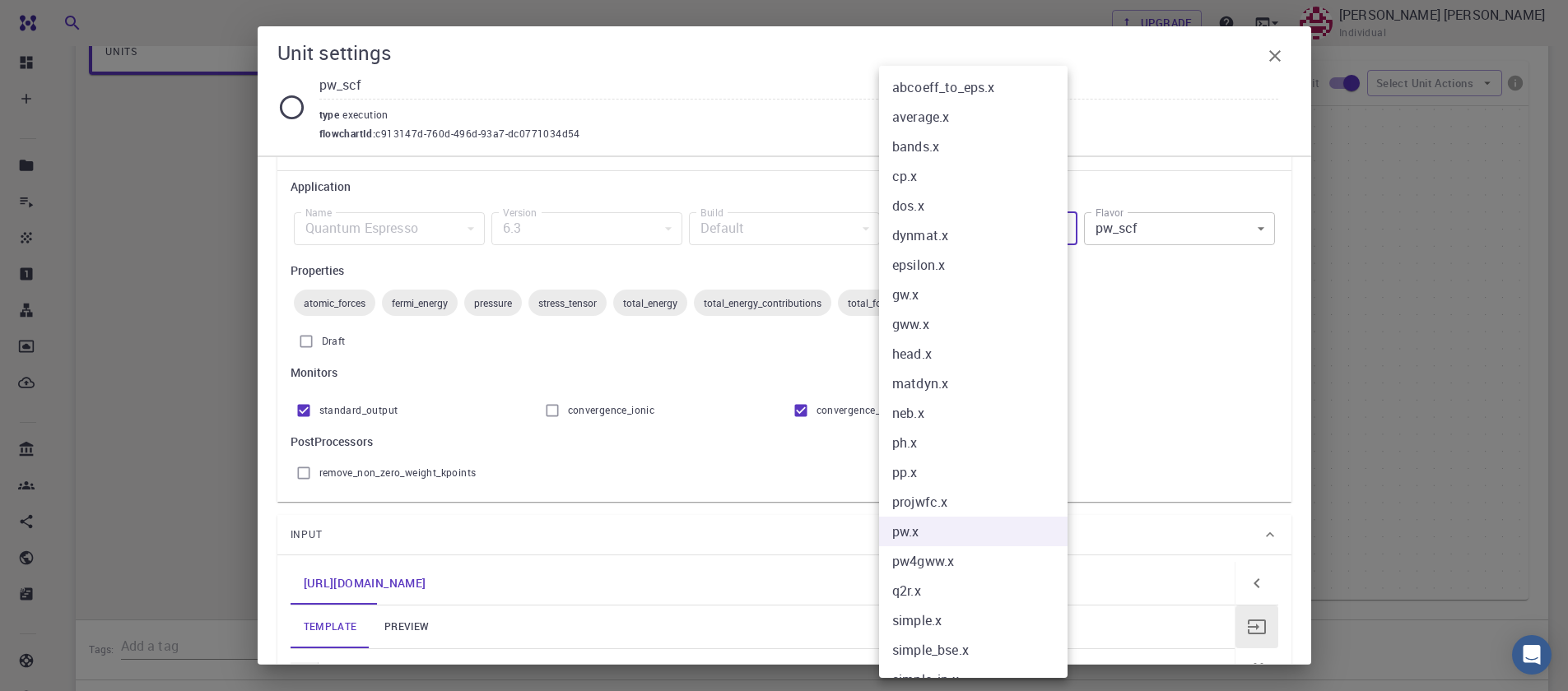
click at [1028, 232] on body "Free Dashboard Create New Job New Material Create Material Upload File Import f…" at bounding box center [784, 278] width 1568 height 1148
click at [945, 451] on li "ph.x" at bounding box center [980, 442] width 201 height 30
type input "ph.x"
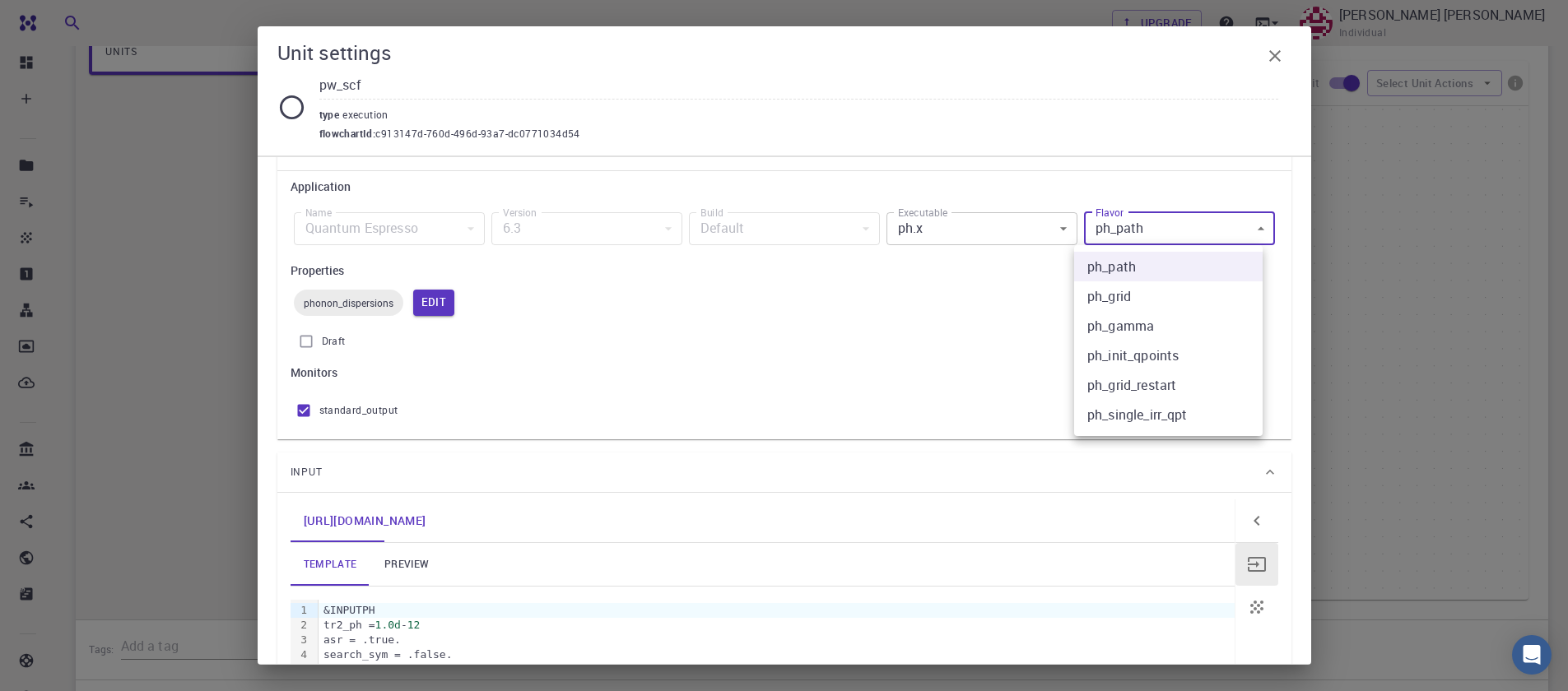
click at [1103, 234] on body "Free Dashboard Create New Job New Material Create Material Upload File Import f…" at bounding box center [784, 278] width 1568 height 1148
click at [1132, 329] on li "ph_gamma" at bounding box center [1168, 326] width 188 height 30
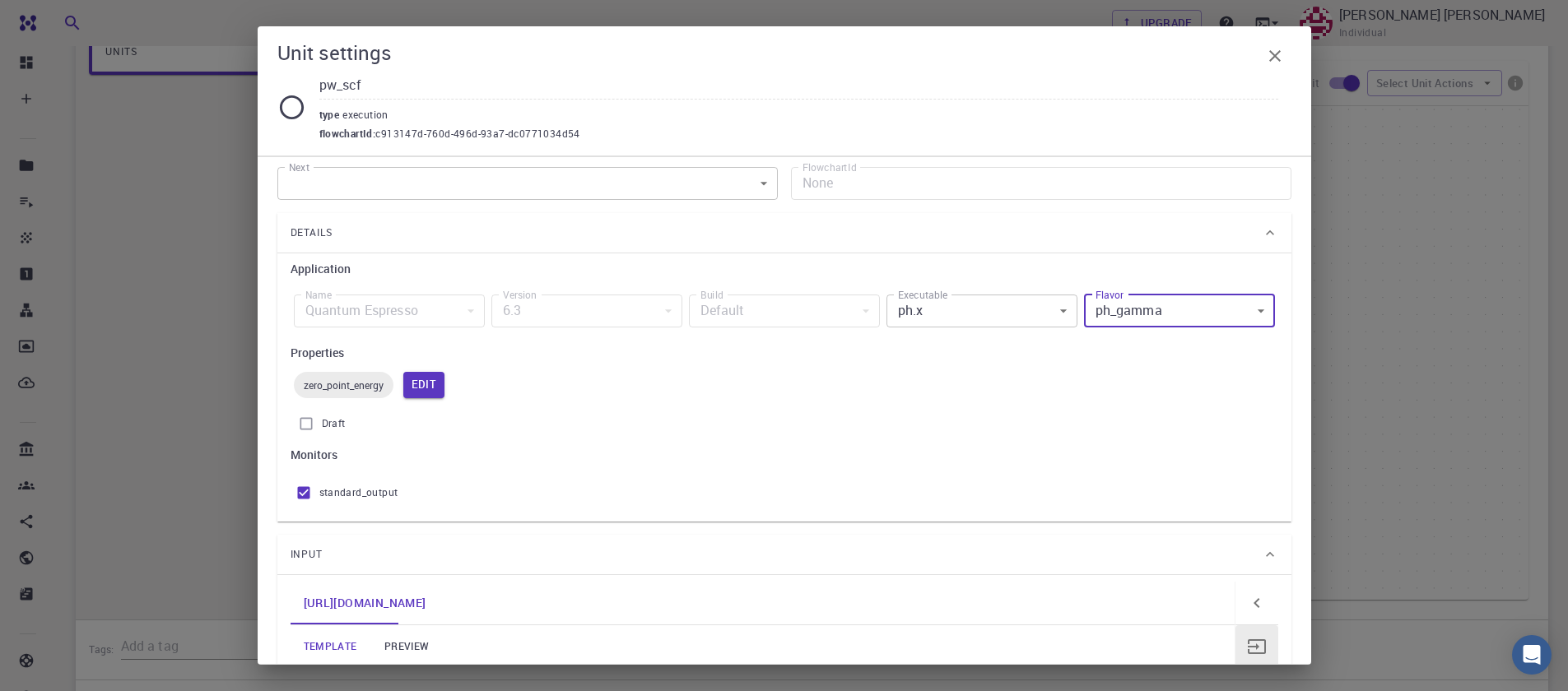
scroll to position [0, 0]
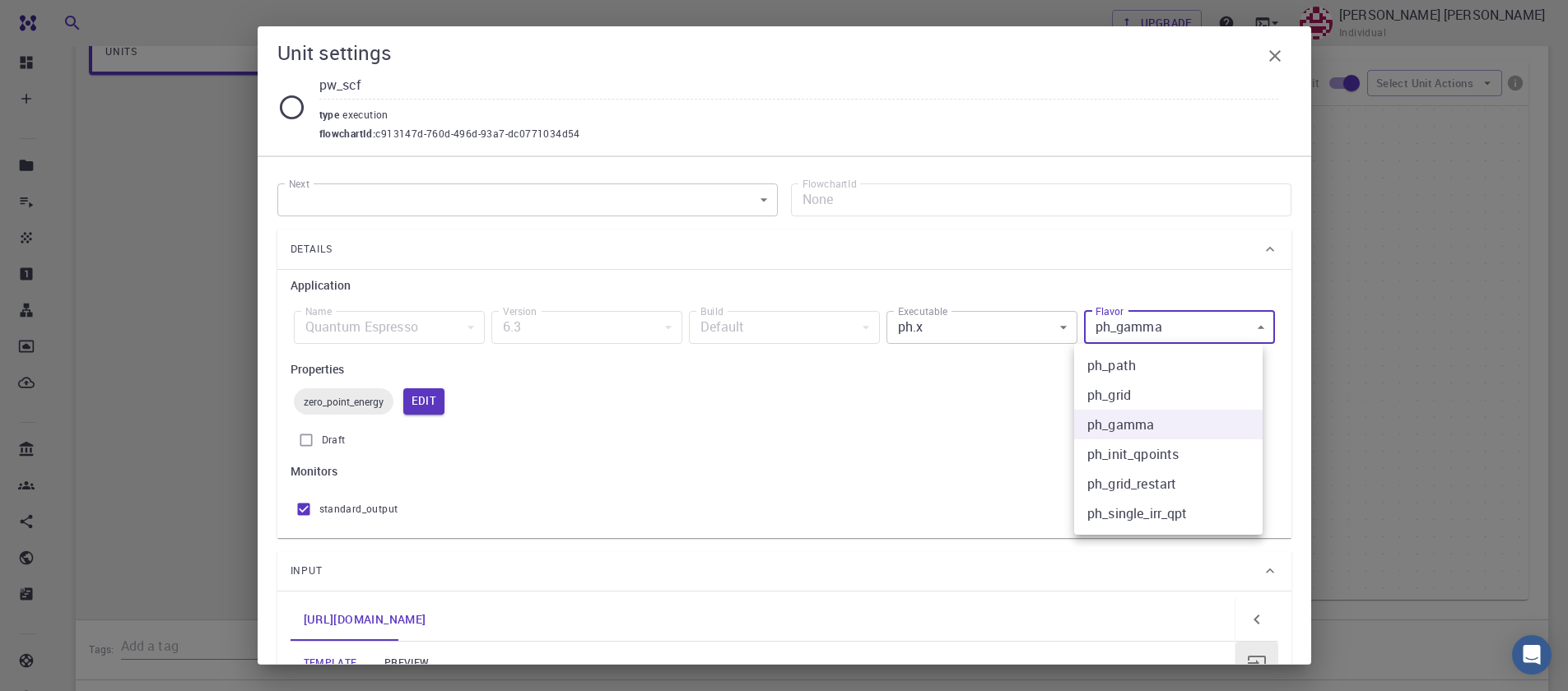
click at [1176, 319] on body "Free Dashboard Create New Job New Material Create Material Upload File Import f…" at bounding box center [784, 278] width 1568 height 1148
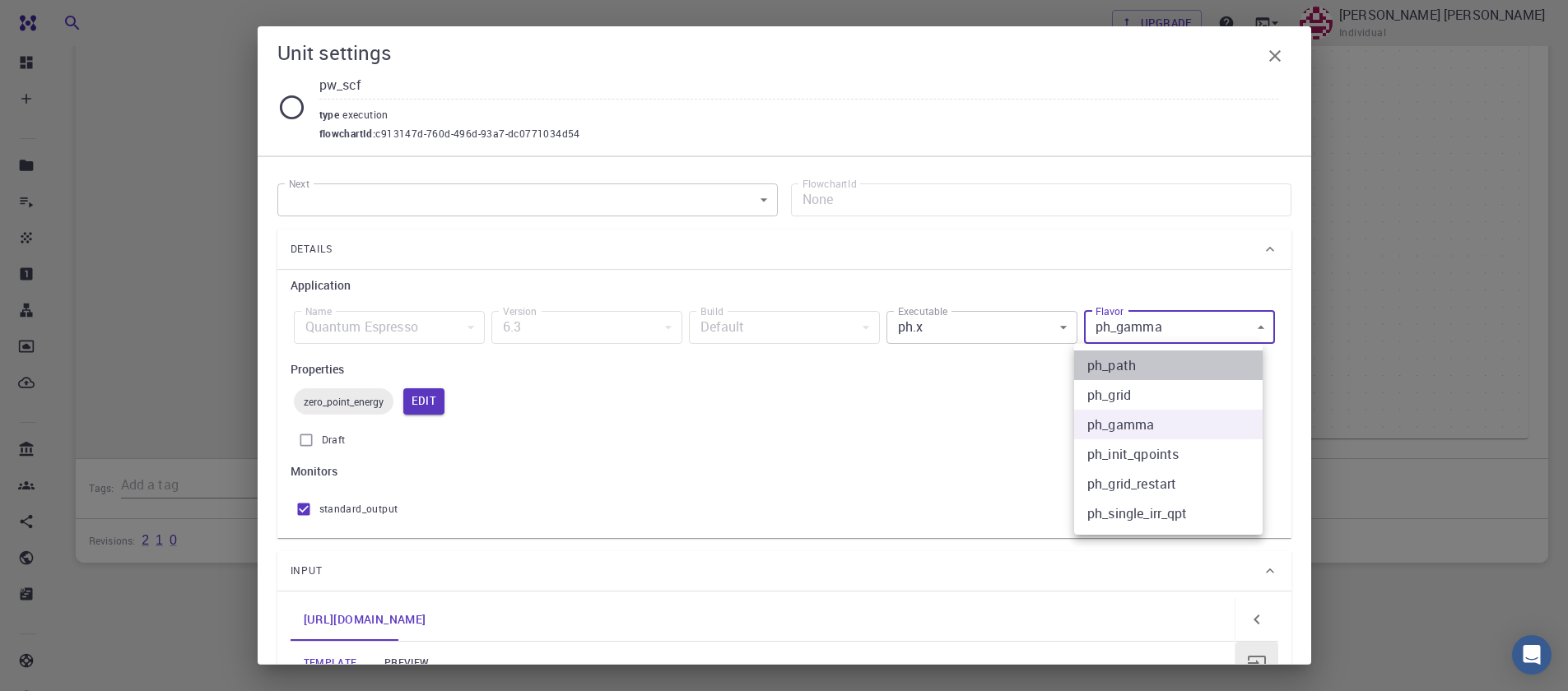
click at [1130, 375] on li "ph_path" at bounding box center [1168, 365] width 188 height 30
type input "ph_path"
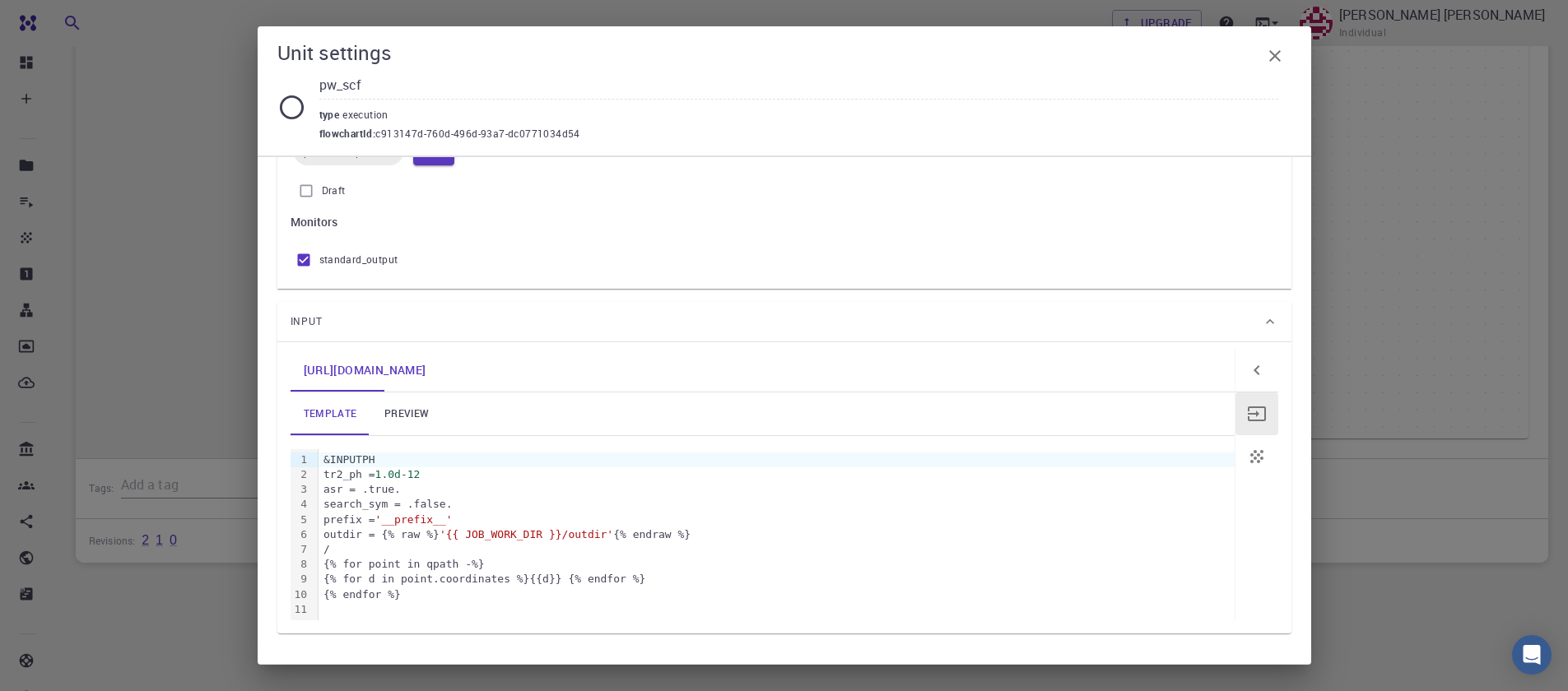
scroll to position [296, 0]
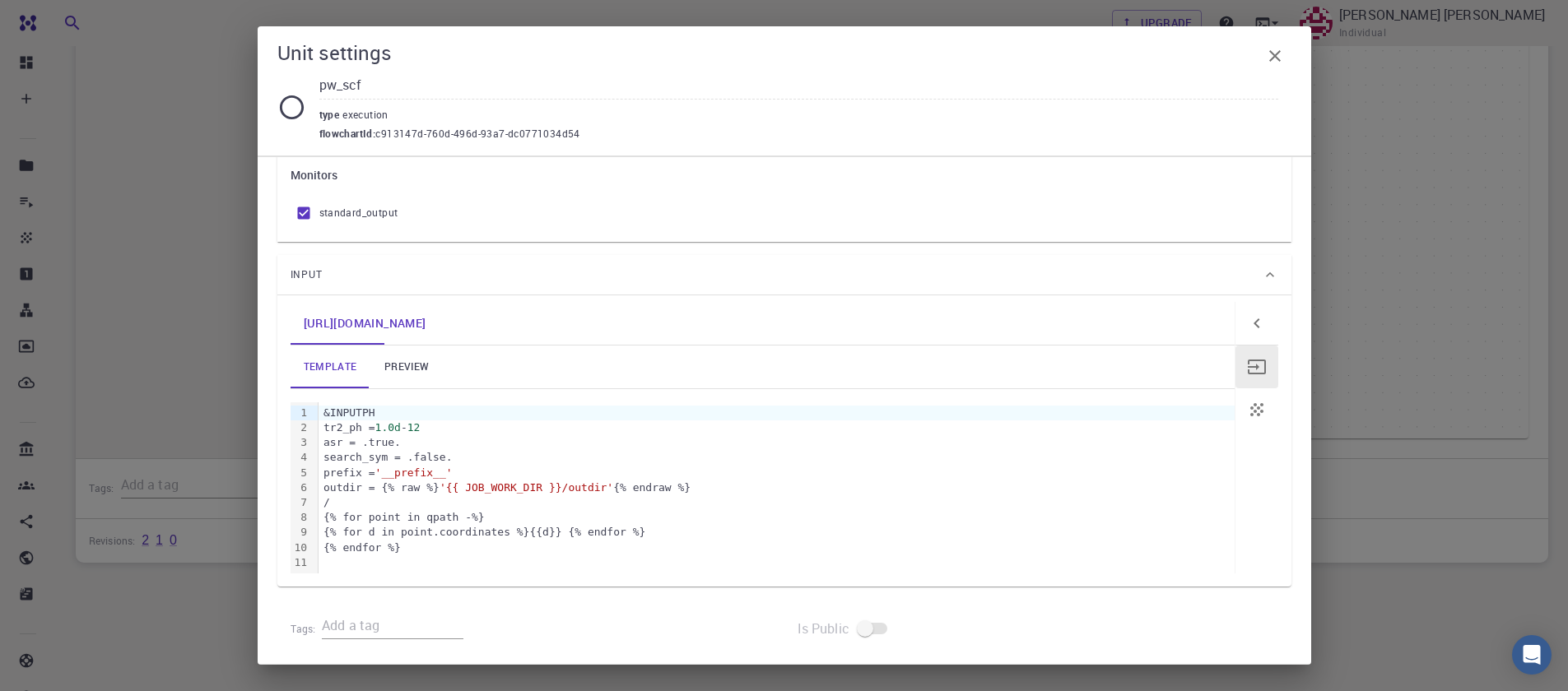
click at [392, 374] on link "preview" at bounding box center [406, 367] width 74 height 43
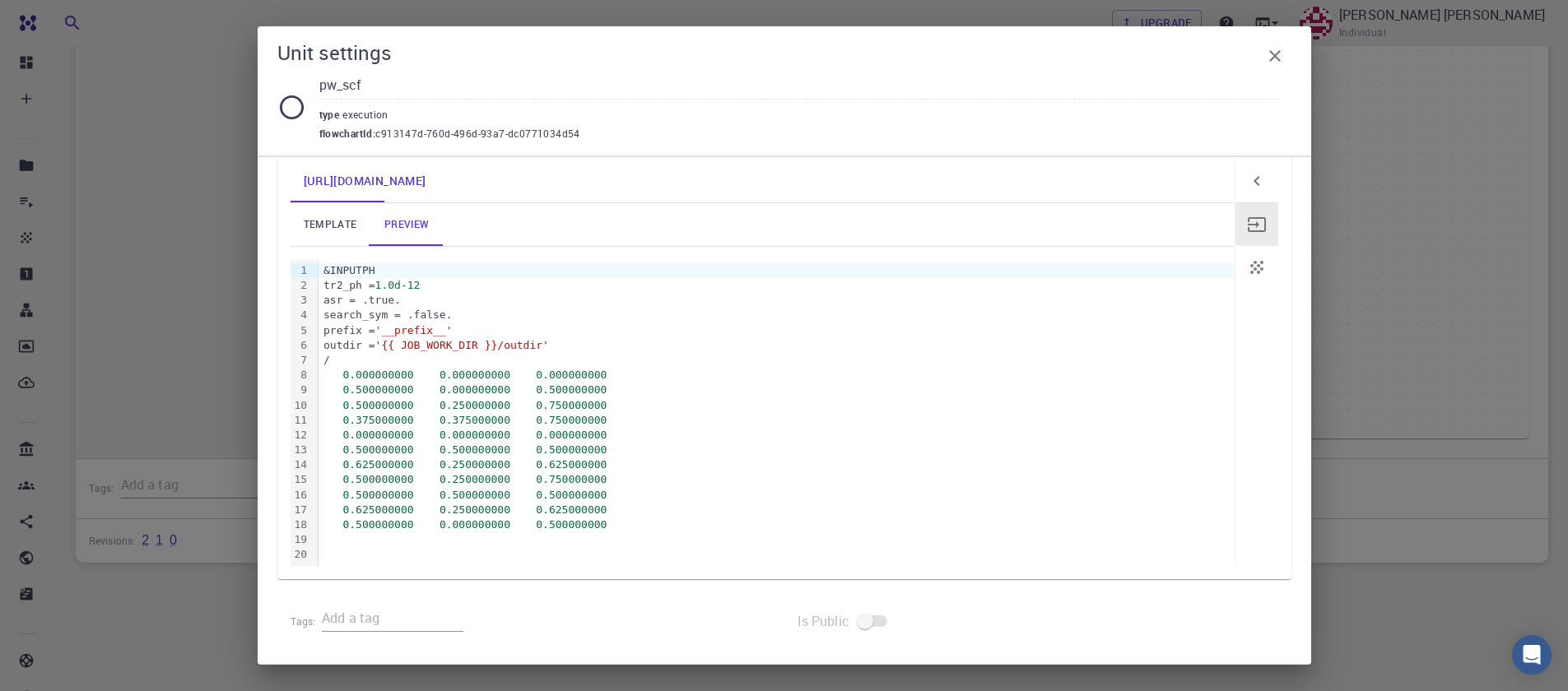
scroll to position [439, 0]
